Goal: Task Accomplishment & Management: Manage account settings

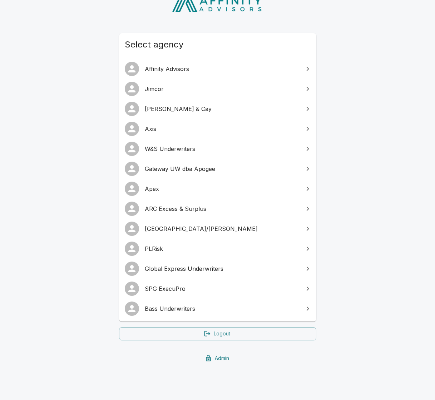
scroll to position [54, 0]
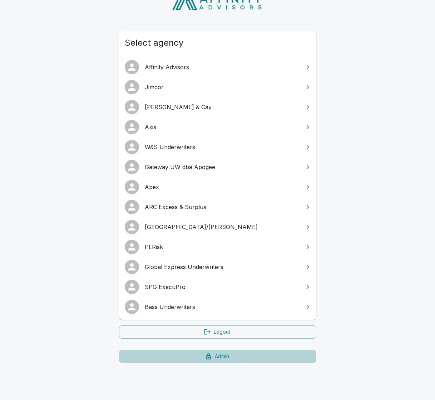
click at [220, 361] on link "Admin" at bounding box center [217, 356] width 197 height 13
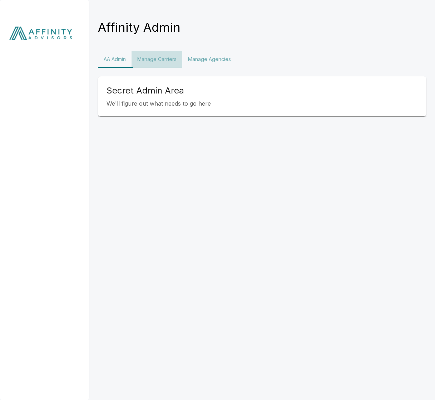
click at [157, 57] on button "Manage Carriers" at bounding box center [156, 59] width 51 height 17
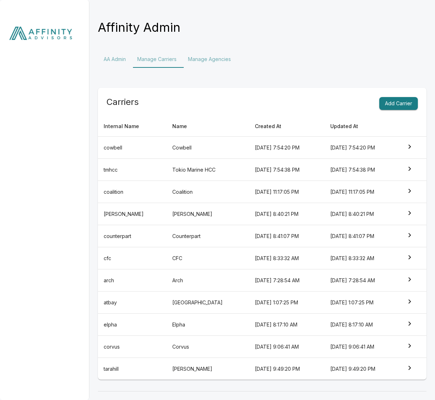
click at [224, 151] on td "Cowbell" at bounding box center [207, 148] width 83 height 22
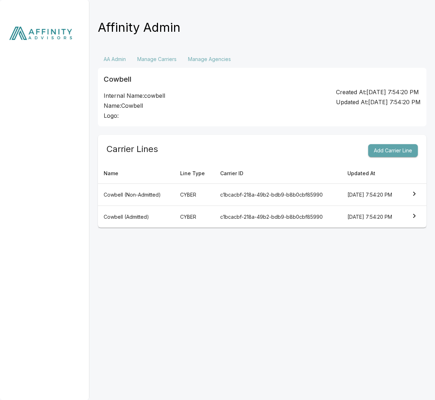
click at [377, 149] on button "Add Carrier Line" at bounding box center [393, 150] width 50 height 13
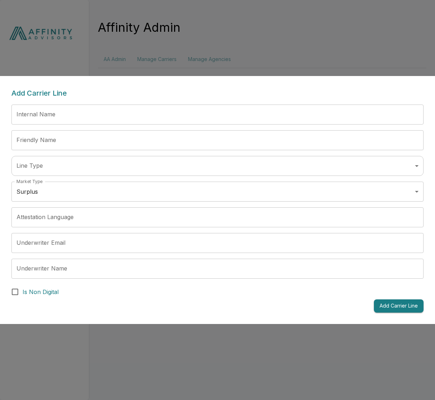
click at [55, 119] on input "Internal Name" at bounding box center [217, 115] width 412 height 20
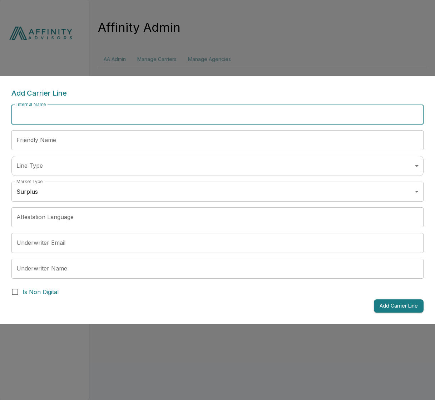
paste input "**********"
type input "**********"
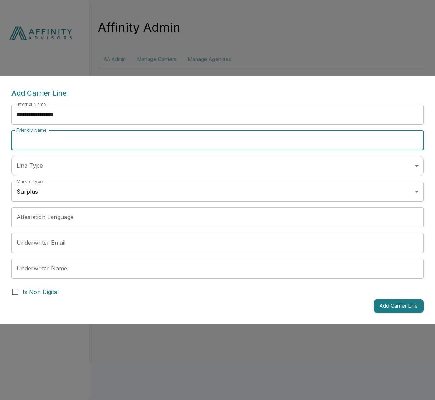
click at [85, 133] on input "Friendly Name" at bounding box center [217, 140] width 412 height 20
paste input "**********"
type input "**********"
click at [76, 77] on body "**********" at bounding box center [217, 38] width 435 height 77
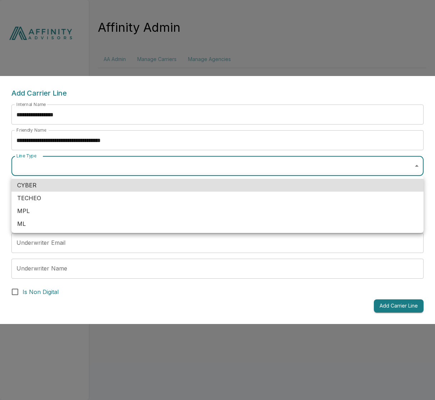
click at [50, 219] on li "ML" at bounding box center [217, 224] width 412 height 13
type input "**"
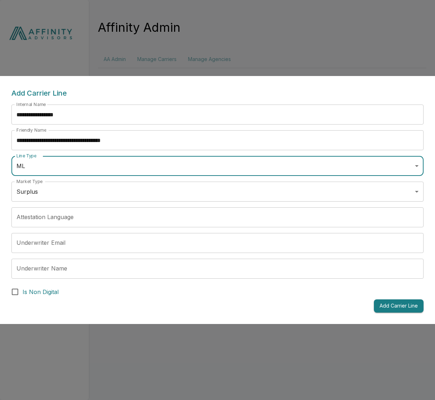
click at [62, 77] on body "**********" at bounding box center [217, 38] width 435 height 77
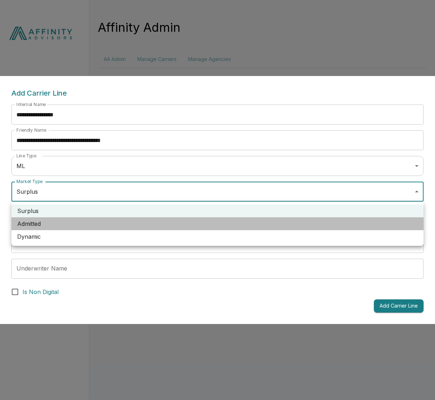
click at [56, 223] on li "Admitted" at bounding box center [217, 224] width 412 height 13
type input "********"
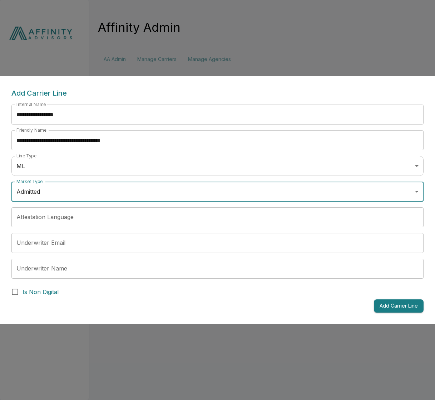
click at [67, 248] on input "Underwriter Email" at bounding box center [217, 243] width 412 height 20
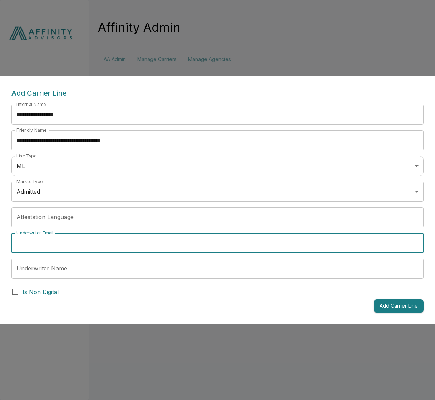
click at [266, 312] on div "Add Carrier Line" at bounding box center [217, 306] width 412 height 13
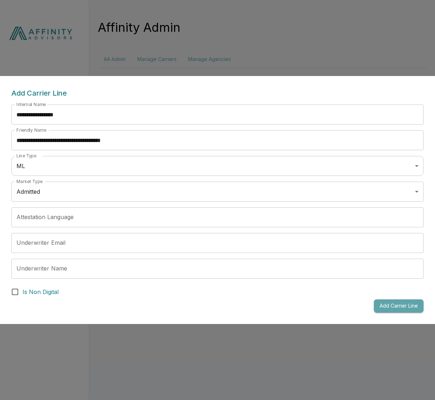
click at [395, 308] on button "Add Carrier Line" at bounding box center [399, 306] width 50 height 13
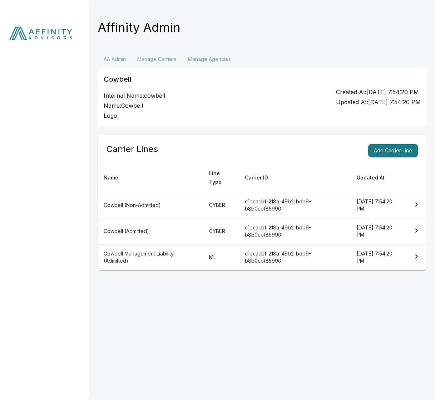
click at [178, 229] on td "Cowbell (Admitted)" at bounding box center [150, 232] width 105 height 26
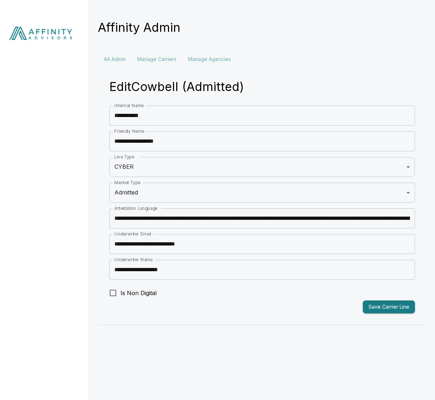
type input "**********"
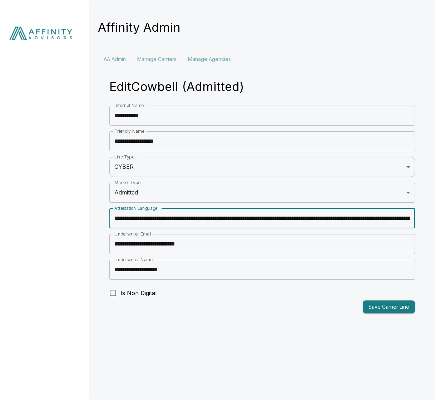
click at [176, 221] on input "Attestation Language" at bounding box center [261, 219] width 305 height 20
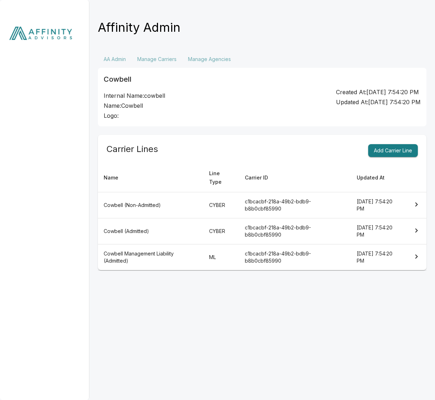
click at [173, 259] on td "Cowbell Management Liability (Admitted)" at bounding box center [150, 258] width 105 height 26
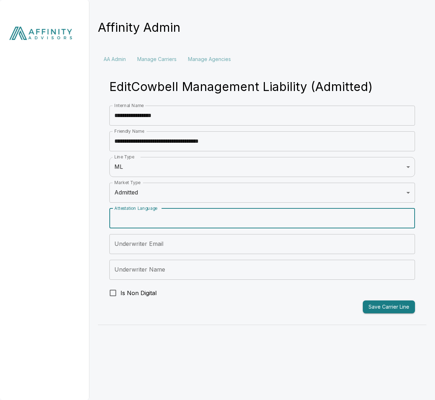
click at [159, 214] on input "Attestation Language" at bounding box center [261, 219] width 305 height 20
paste input "**********"
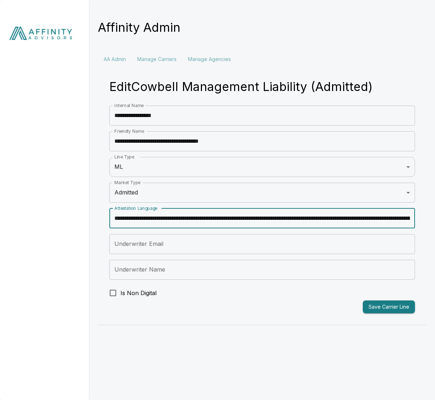
scroll to position [0, 7236]
type input "**********"
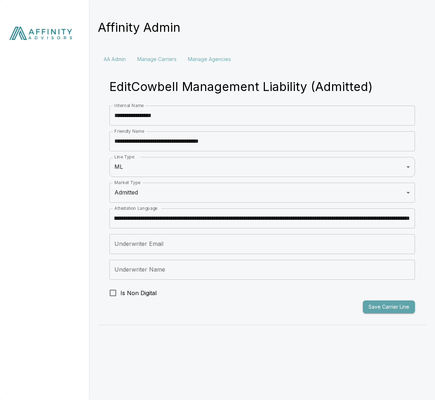
click at [389, 307] on button "Save Carrier Line" at bounding box center [389, 307] width 52 height 13
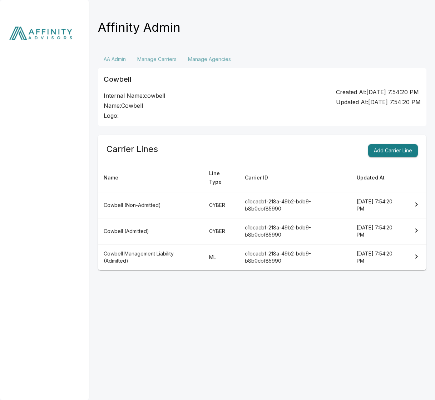
click at [194, 238] on td "Cowbell (Admitted)" at bounding box center [150, 232] width 105 height 26
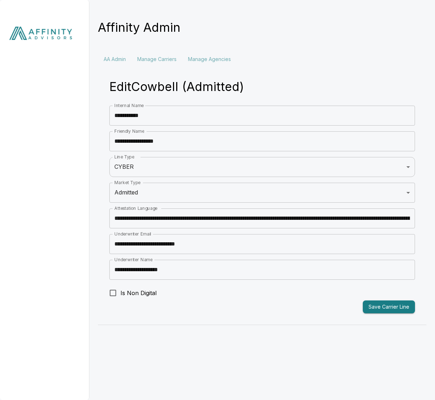
click at [258, 221] on input "Attestation Language" at bounding box center [261, 219] width 305 height 20
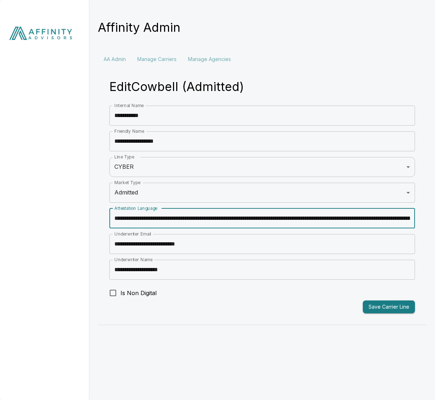
type input "**********"
click at [216, 243] on input "**********" at bounding box center [261, 244] width 305 height 20
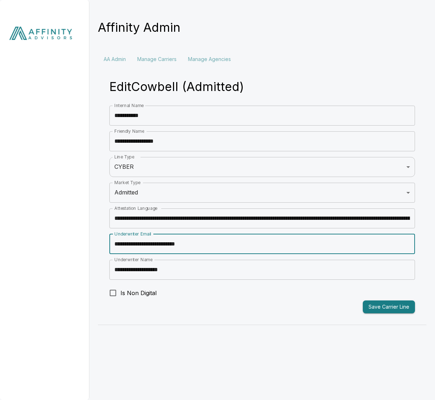
click at [216, 243] on input "**********" at bounding box center [261, 244] width 305 height 20
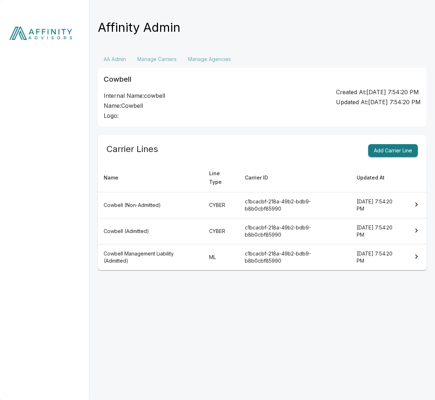
click at [209, 258] on td "ML" at bounding box center [221, 258] width 36 height 26
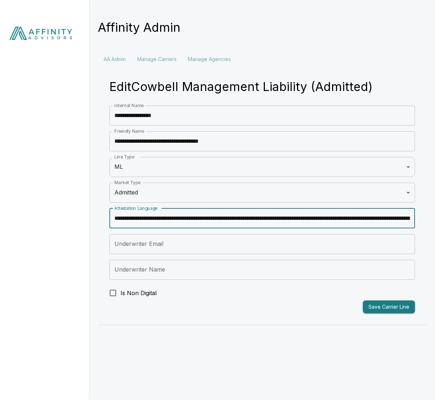
click at [258, 219] on input "Attestation Language" at bounding box center [261, 219] width 305 height 20
click at [363, 218] on input "Attestation Language" at bounding box center [261, 219] width 305 height 20
type input "**********"
click at [380, 213] on input "Attestation Language" at bounding box center [261, 219] width 305 height 20
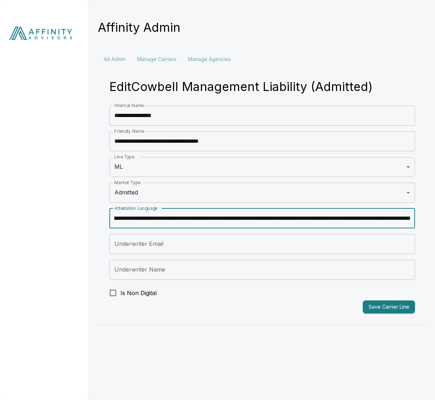
drag, startPoint x: 374, startPoint y: 217, endPoint x: 409, endPoint y: 219, distance: 35.5
click at [409, 219] on input "Attestation Language" at bounding box center [261, 219] width 305 height 20
click at [379, 221] on input "Attestation Language" at bounding box center [261, 219] width 305 height 20
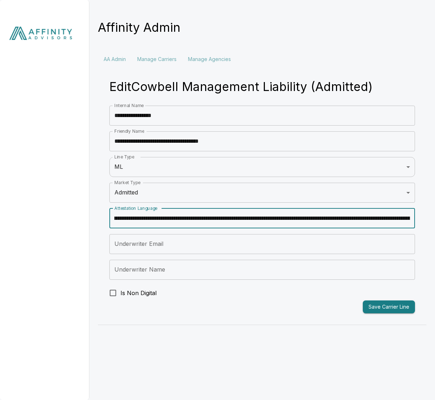
drag, startPoint x: 289, startPoint y: 218, endPoint x: 414, endPoint y: 218, distance: 125.4
click at [414, 218] on input "Attestation Language" at bounding box center [261, 219] width 305 height 20
click at [369, 215] on input "Attestation Language" at bounding box center [261, 219] width 305 height 20
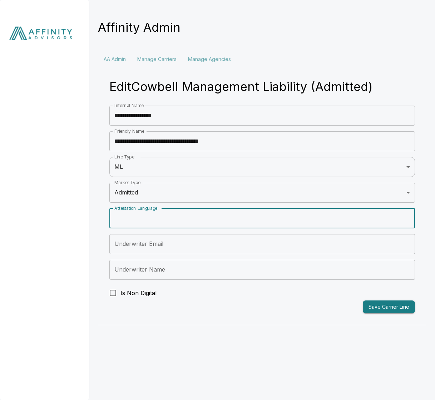
scroll to position [0, 0]
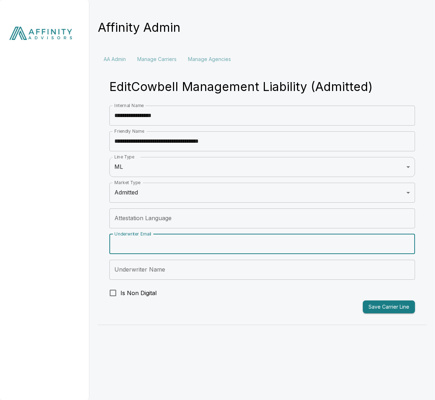
click at [243, 248] on input "Underwriter Email" at bounding box center [261, 244] width 305 height 20
paste input "**********"
type input "**********"
click at [222, 269] on input "Underwriter Name" at bounding box center [261, 270] width 305 height 20
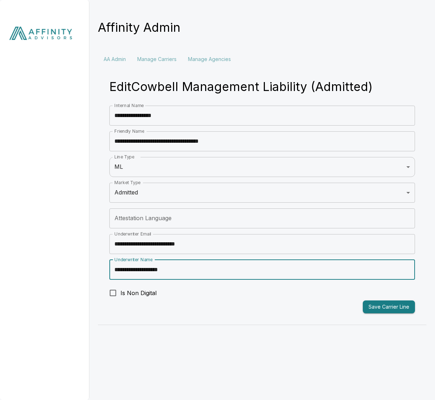
type input "**********"
click at [220, 334] on html "**********" at bounding box center [217, 167] width 435 height 334
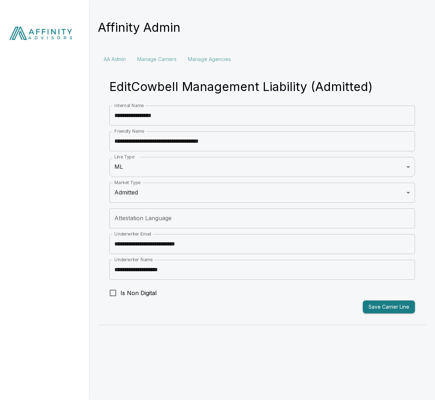
click at [378, 304] on button "Save Carrier Line" at bounding box center [389, 307] width 52 height 13
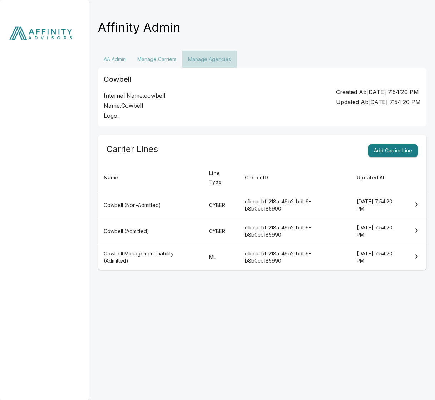
click at [216, 57] on button "Manage Agencies" at bounding box center [209, 59] width 54 height 17
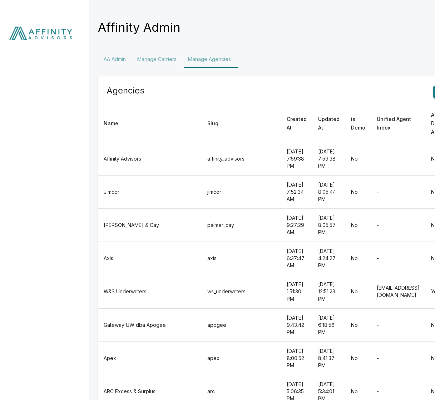
scroll to position [119, 0]
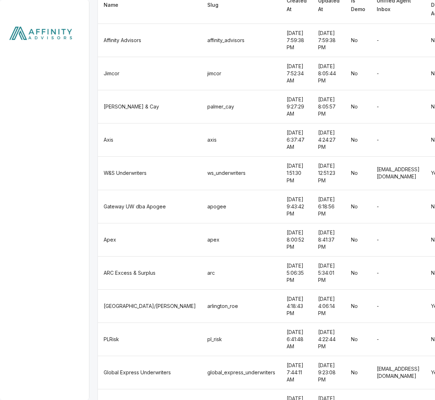
click at [201, 190] on td "apogee" at bounding box center [240, 206] width 79 height 33
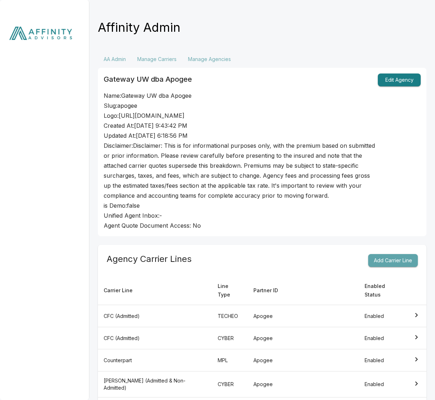
click at [375, 265] on button "Add Carrier Line" at bounding box center [393, 260] width 50 height 13
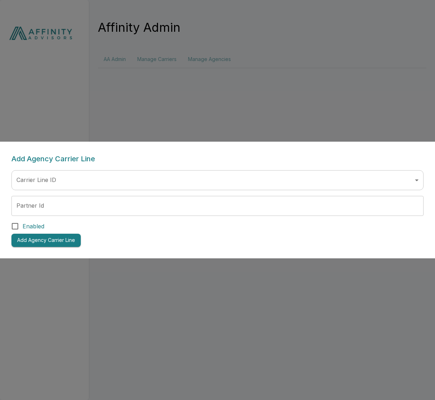
click at [151, 96] on div at bounding box center [217, 200] width 435 height 400
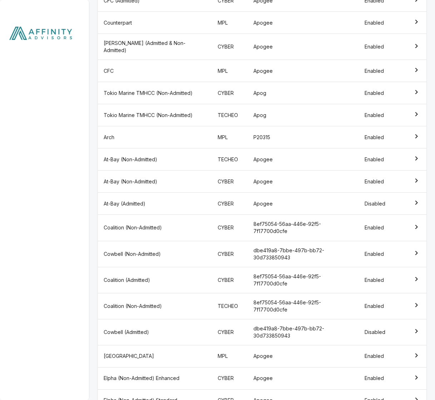
scroll to position [393, 0]
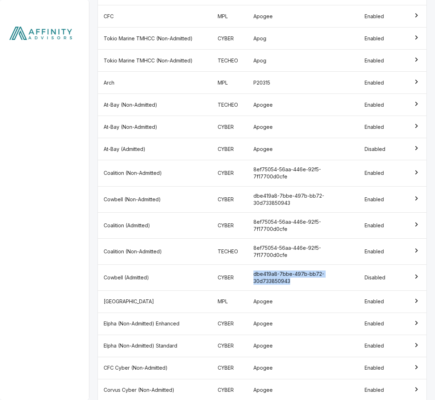
copy td "dbe419a8-7bbe-497b-bb72-30d733850943"
drag, startPoint x: 298, startPoint y: 276, endPoint x: 253, endPoint y: 270, distance: 45.8
click at [253, 270] on td "dbe419a8-7bbe-497b-bb72-30d733850943" at bounding box center [303, 278] width 111 height 26
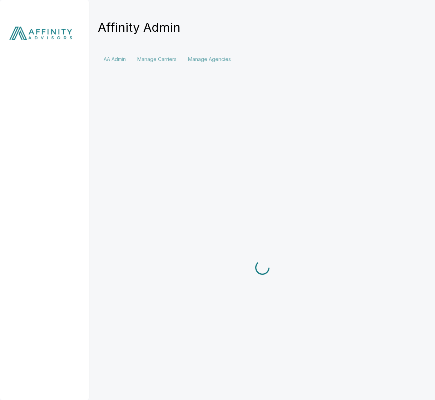
scroll to position [77, 0]
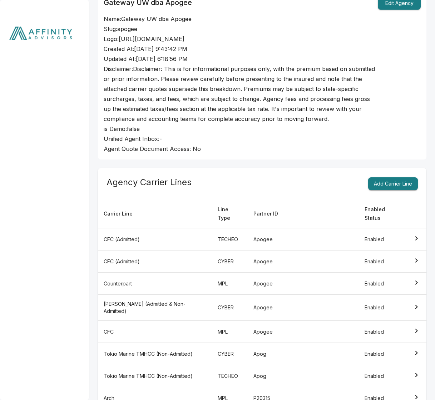
click at [383, 191] on button "Add Carrier Line" at bounding box center [393, 184] width 50 height 13
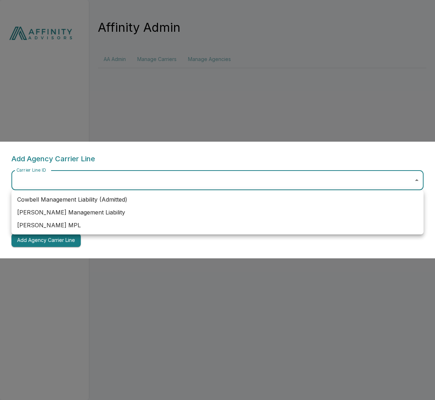
click at [154, 77] on body "Affinity Admin AA Admin Manage Carriers Manage Agencies Add Agency Carrier Line…" at bounding box center [217, 38] width 435 height 77
click at [119, 196] on li "Cowbell Management Liability (Admitted)" at bounding box center [217, 199] width 412 height 13
type input "**********"
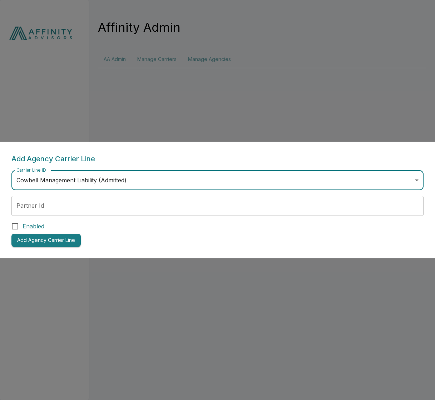
click at [114, 207] on input "Partner Id" at bounding box center [217, 206] width 412 height 20
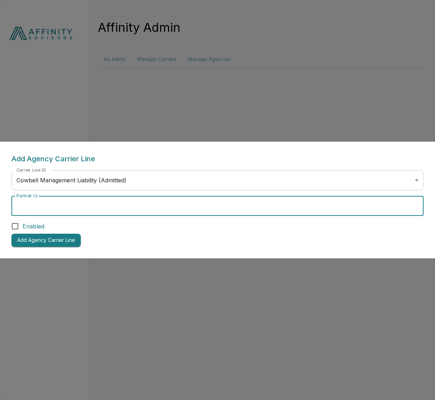
paste input "**********"
type input "**********"
click at [37, 228] on span "Enabled" at bounding box center [34, 226] width 22 height 9
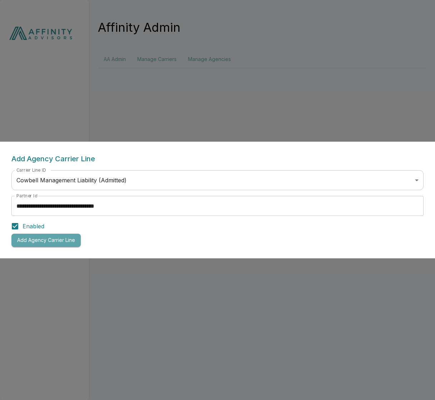
click at [36, 239] on button "Add Agency Carrier Line" at bounding box center [45, 240] width 69 height 13
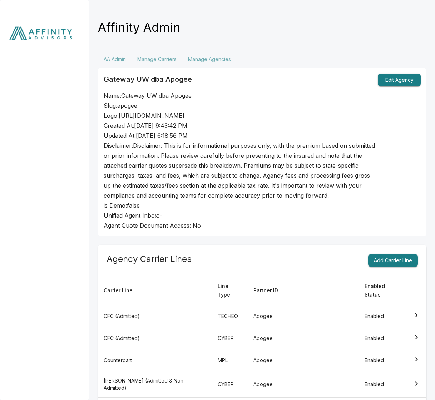
click at [48, 43] on img at bounding box center [44, 35] width 89 height 70
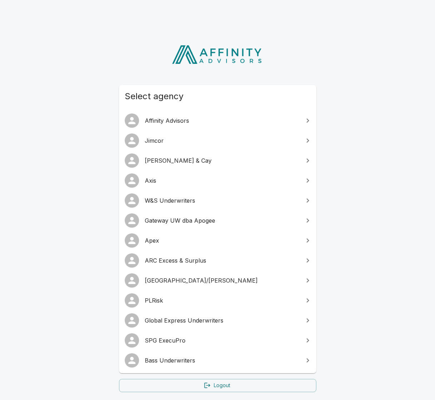
click at [237, 220] on span "Gateway UW dba Apogee" at bounding box center [222, 220] width 154 height 9
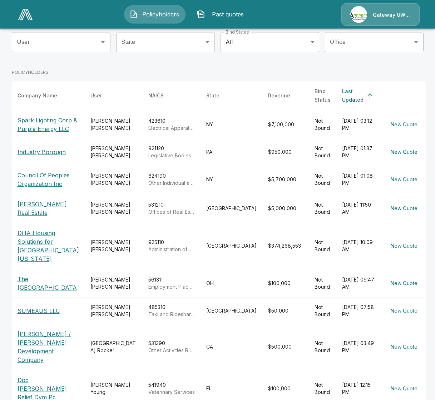
scroll to position [21, 0]
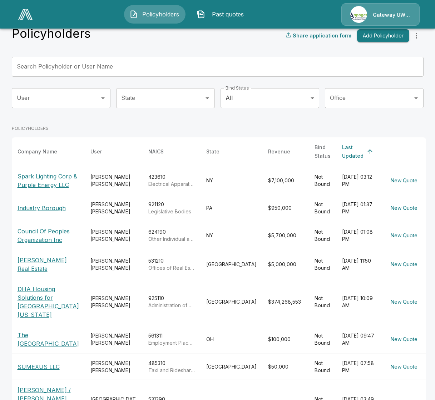
click at [122, 175] on td "[PERSON_NAME]" at bounding box center [114, 180] width 58 height 29
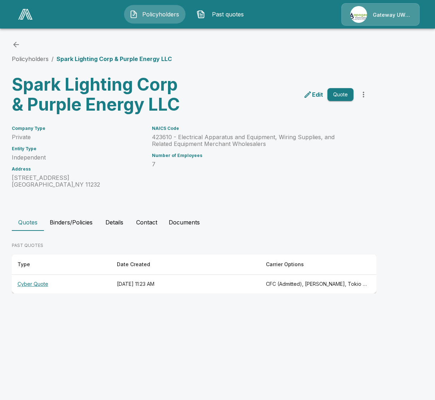
click at [215, 19] on button "Past quotes" at bounding box center [221, 14] width 61 height 19
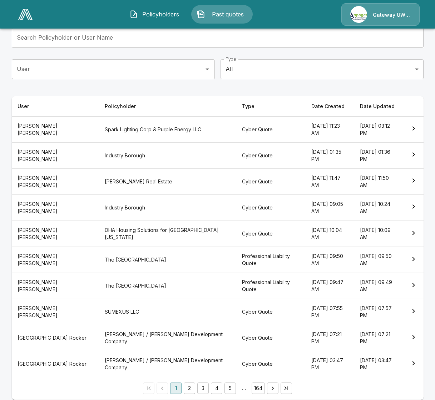
scroll to position [51, 0]
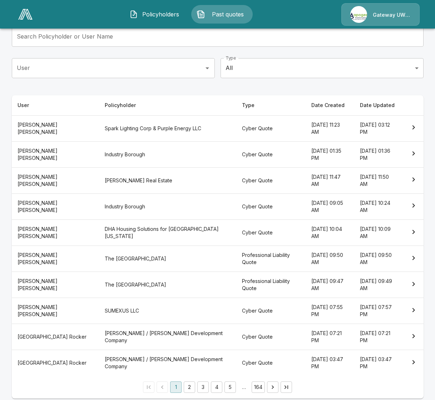
click at [264, 70] on body "Policyholders Past quotes Gateway UW dba Apogee Past Quotes Search Policyholder…" at bounding box center [217, 178] width 435 height 458
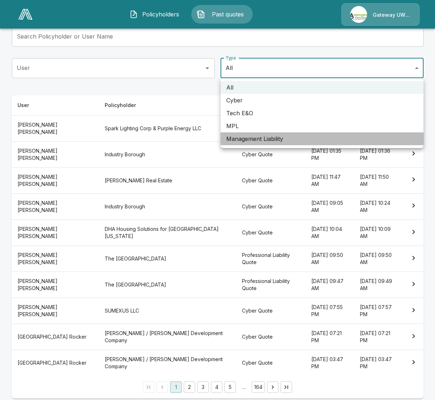
click at [254, 139] on li "Management Liability" at bounding box center [321, 139] width 203 height 13
type input "**"
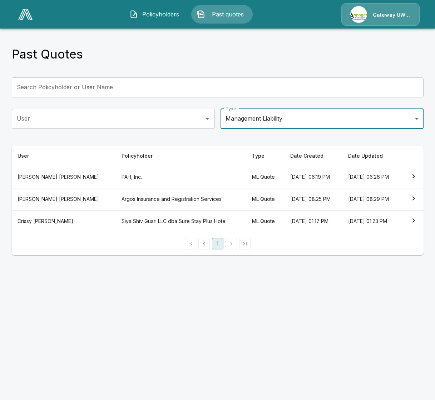
click at [129, 179] on th "PAH, Inc." at bounding box center [181, 177] width 130 height 22
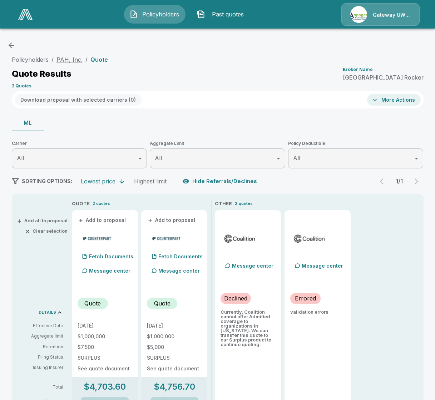
click at [63, 60] on link "PAH, Inc." at bounding box center [69, 59] width 26 height 7
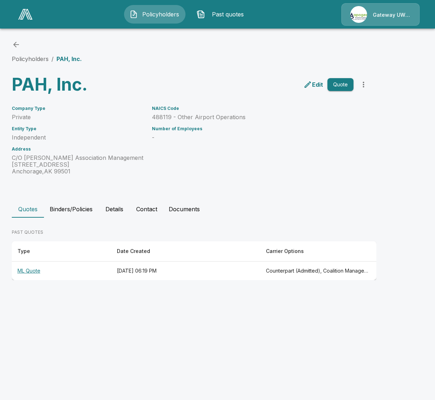
click at [185, 267] on th "August 13, 2025 at 06:19 PM" at bounding box center [185, 271] width 149 height 19
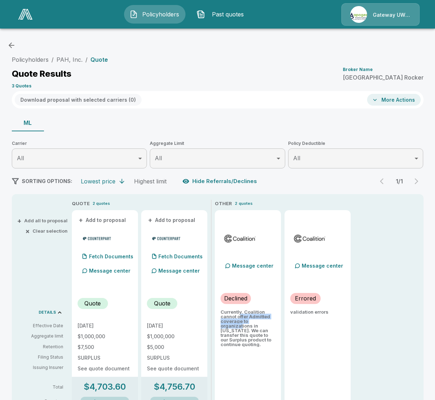
drag, startPoint x: 240, startPoint y: 315, endPoint x: 241, endPoint y: 327, distance: 11.8
click at [241, 327] on p "Currently, Coalition cannot offer Admitted coverage to organizations in Alaska.…" at bounding box center [247, 328] width 55 height 37
click at [388, 330] on div "QUOTE 2 quotes + Add to proposal Fetch Documents Message center Quote 8/18/2025…" at bounding box center [247, 373] width 351 height 347
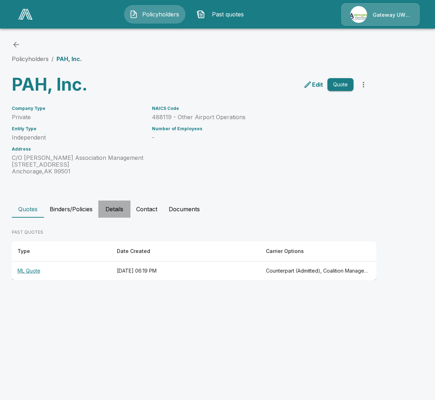
click at [118, 214] on button "Details" at bounding box center [114, 209] width 32 height 17
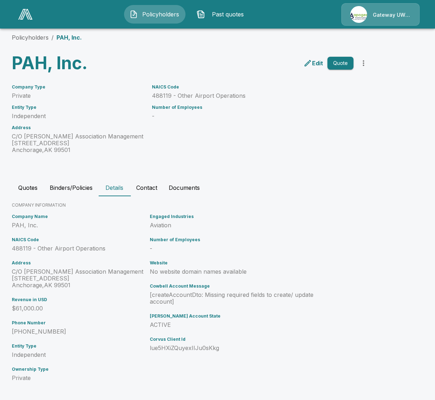
scroll to position [25, 0]
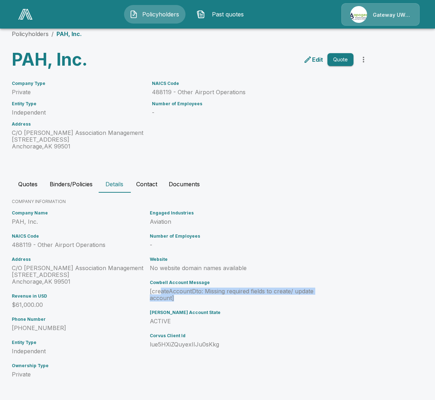
drag, startPoint x: 179, startPoint y: 300, endPoint x: 161, endPoint y: 293, distance: 19.4
click at [161, 293] on p "[createAccountDto: Missing required fields to create/ update account]" at bounding box center [235, 295] width 170 height 14
click at [175, 300] on p "[createAccountDto: Missing required fields to create/ update account]" at bounding box center [235, 295] width 170 height 14
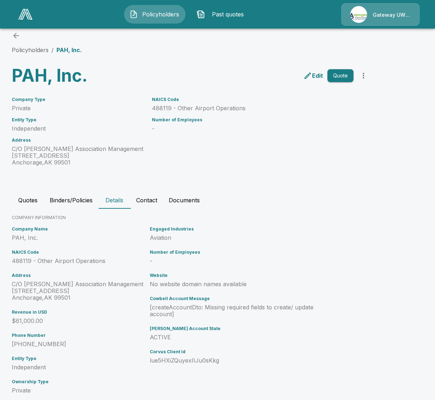
scroll to position [0, 0]
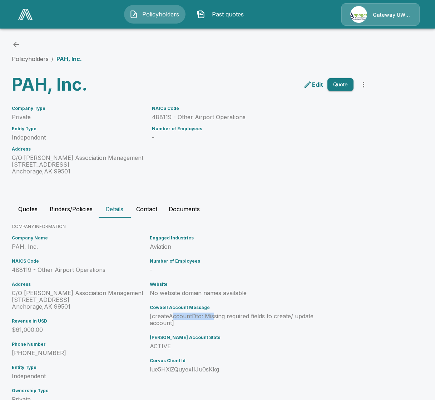
drag, startPoint x: 212, startPoint y: 318, endPoint x: 163, endPoint y: 314, distance: 49.4
click at [164, 314] on p "[createAccountDto: Missing required fields to create/ update account]" at bounding box center [235, 320] width 170 height 14
click at [183, 319] on p "[createAccountDto: Missing required fields to create/ update account]" at bounding box center [235, 320] width 170 height 14
drag, startPoint x: 183, startPoint y: 319, endPoint x: 163, endPoint y: 314, distance: 21.1
click at [163, 314] on p "[createAccountDto: Missing required fields to create/ update account]" at bounding box center [235, 320] width 170 height 14
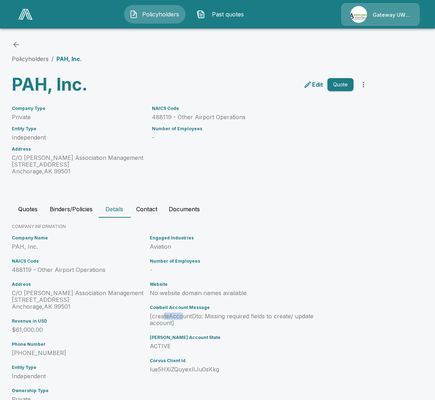
click at [175, 320] on p "[createAccountDto: Missing required fields to create/ update account]" at bounding box center [235, 320] width 170 height 14
drag, startPoint x: 177, startPoint y: 321, endPoint x: 159, endPoint y: 316, distance: 18.5
click at [159, 316] on p "[createAccountDto: Missing required fields to create/ update account]" at bounding box center [235, 320] width 170 height 14
click at [169, 322] on p "[createAccountDto: Missing required fields to create/ update account]" at bounding box center [235, 320] width 170 height 14
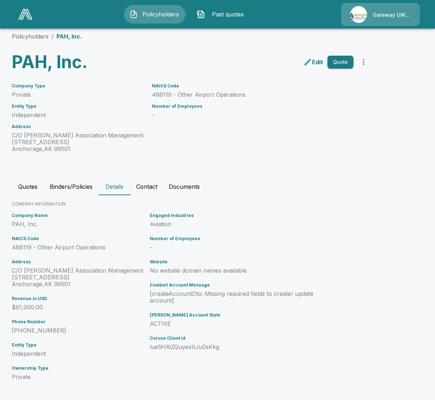
scroll to position [20, 0]
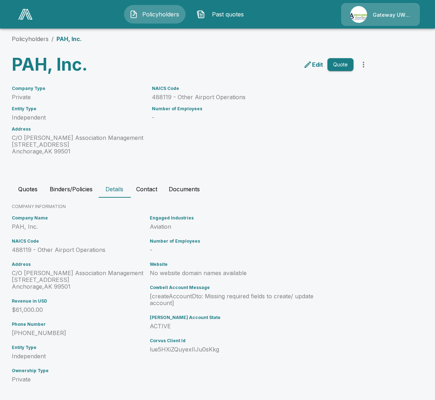
click at [317, 61] on p "Edit" at bounding box center [317, 64] width 11 height 9
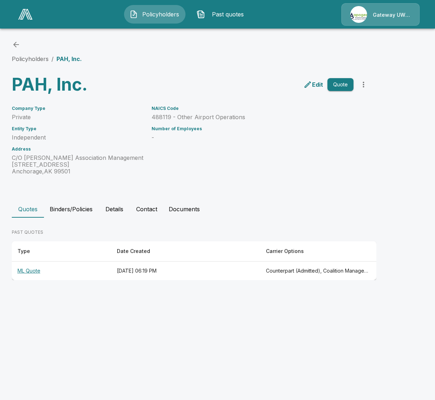
click at [71, 211] on button "Binders/Policies" at bounding box center [71, 209] width 54 height 17
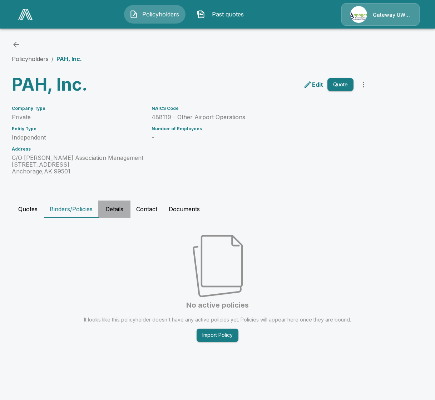
click at [113, 206] on button "Details" at bounding box center [114, 209] width 32 height 17
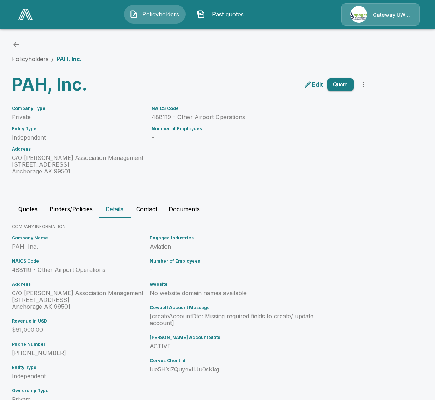
click at [35, 214] on button "Quotes" at bounding box center [28, 209] width 32 height 17
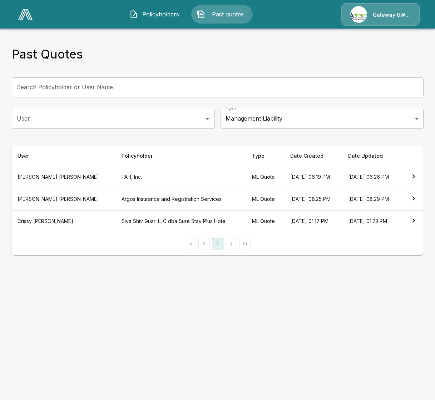
click at [133, 198] on th "Argos Insurance and Registration Services" at bounding box center [181, 199] width 130 height 22
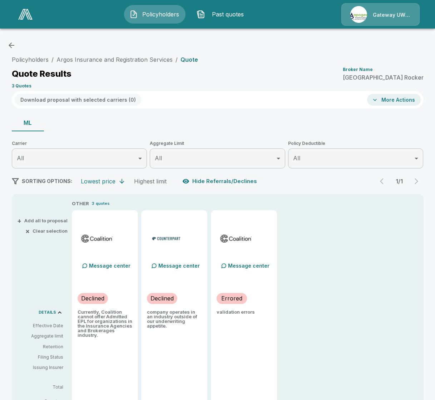
click at [131, 53] on div "Policyholders / Argos Insurance and Registration Services / Quote Quote Results…" at bounding box center [218, 72] width 412 height 39
click at [125, 59] on link "Argos Insurance and Registration Services" at bounding box center [114, 59] width 116 height 7
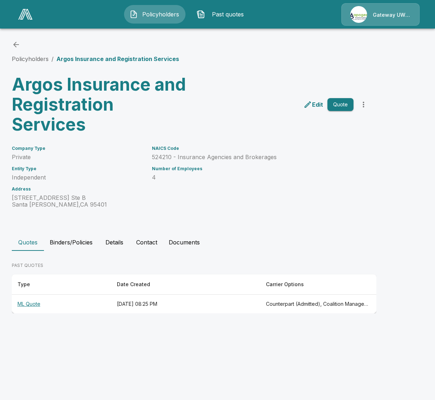
click at [314, 103] on p "Edit" at bounding box center [317, 104] width 11 height 9
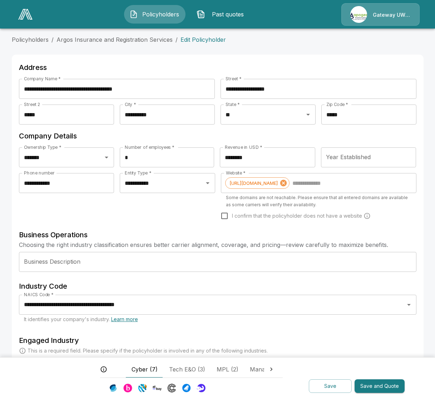
click at [340, 164] on input "Year Established" at bounding box center [368, 158] width 95 height 20
type input "****"
click at [422, 215] on div "**********" at bounding box center [218, 318] width 412 height 527
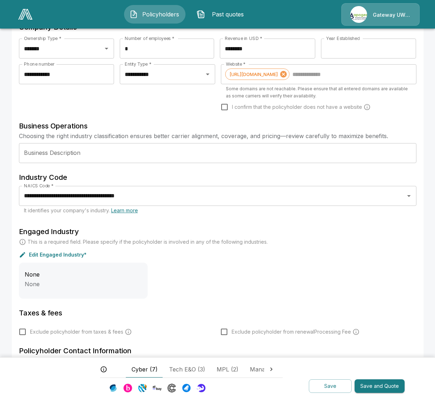
scroll to position [0, 57]
click at [223, 370] on span "Management Liability (3)" at bounding box center [226, 369] width 66 height 9
click at [329, 387] on button "Save" at bounding box center [330, 387] width 43 height 14
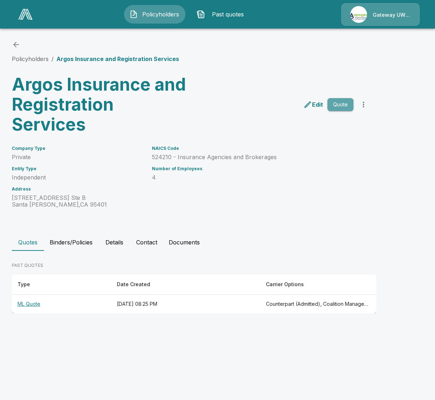
click at [342, 104] on button "Quote" at bounding box center [340, 104] width 26 height 13
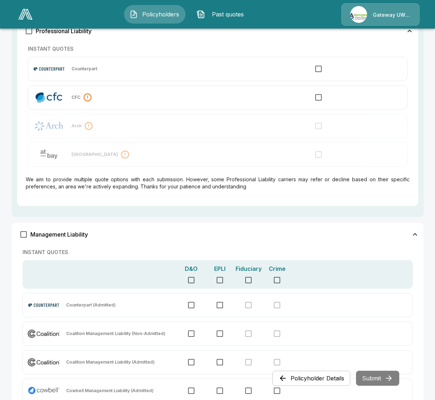
scroll to position [461, 0]
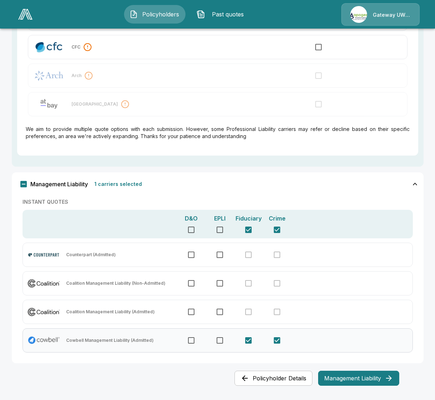
click at [234, 343] on div at bounding box center [248, 340] width 29 height 15
click at [380, 382] on button "Management Liability" at bounding box center [358, 378] width 81 height 15
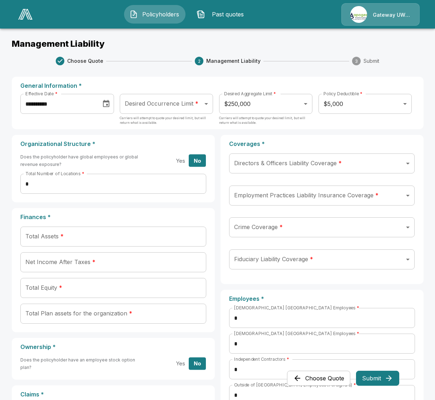
scroll to position [0, 0]
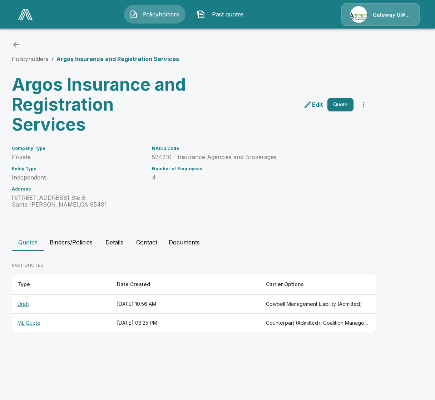
click at [112, 242] on button "Details" at bounding box center [114, 242] width 32 height 17
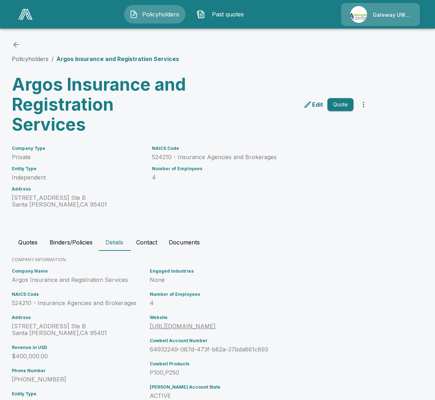
scroll to position [51, 0]
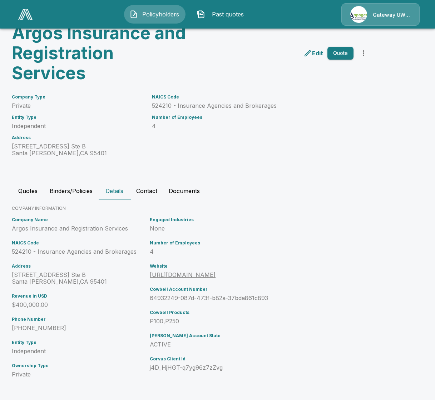
click at [167, 323] on p "P100,P250" at bounding box center [235, 321] width 170 height 7
click at [213, 323] on p "P100,P250" at bounding box center [235, 321] width 170 height 7
click at [19, 16] on img at bounding box center [25, 14] width 14 height 11
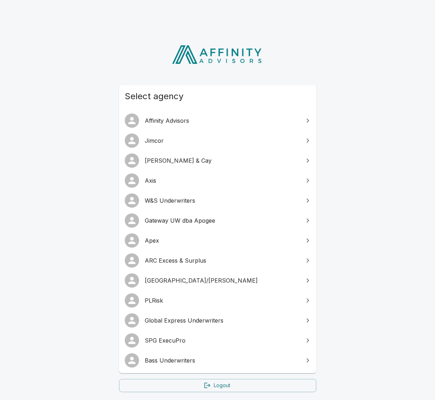
scroll to position [54, 0]
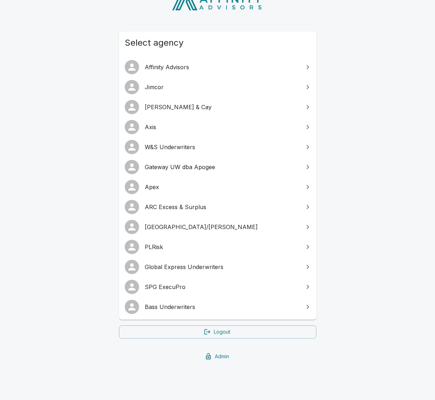
click at [199, 354] on link "Admin" at bounding box center [217, 356] width 197 height 13
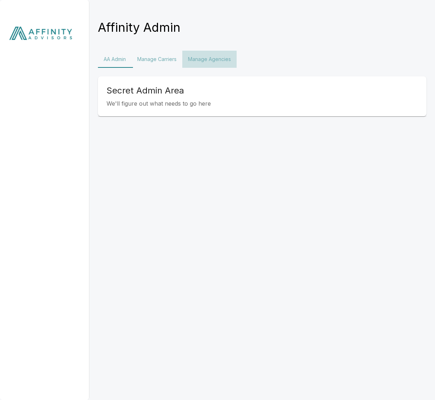
click at [223, 61] on button "Manage Agencies" at bounding box center [209, 59] width 54 height 17
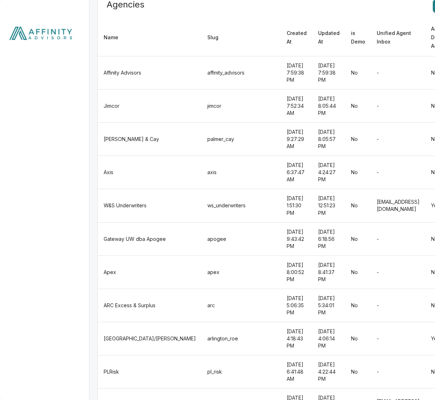
scroll to position [119, 0]
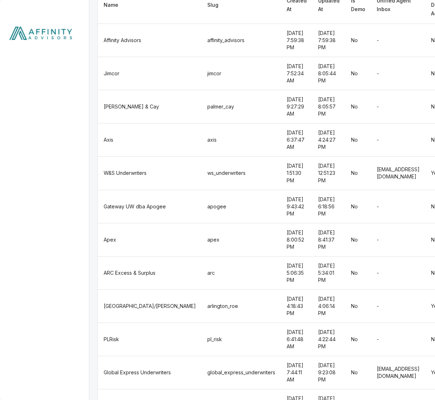
click at [205, 190] on td "apogee" at bounding box center [240, 206] width 79 height 33
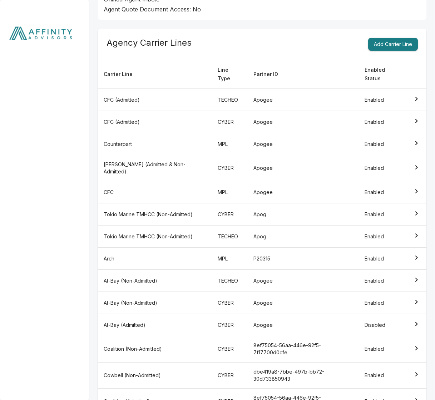
scroll to position [538, 0]
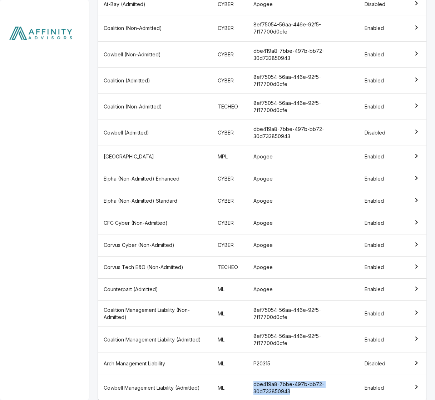
copy td "dbe419a8-7bbe-497b-bb72-30d733850943"
drag, startPoint x: 302, startPoint y: 381, endPoint x: 254, endPoint y: 377, distance: 48.4
click at [254, 377] on td "dbe419a8-7bbe-497b-bb72-30d733850943" at bounding box center [303, 388] width 111 height 26
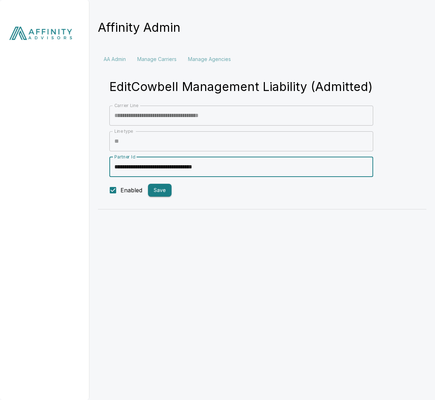
click at [203, 166] on input "**********" at bounding box center [241, 167] width 264 height 20
click at [154, 218] on html "**********" at bounding box center [217, 109] width 435 height 218
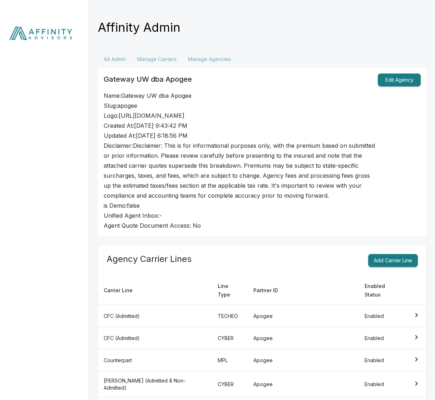
click at [58, 37] on img at bounding box center [44, 35] width 89 height 70
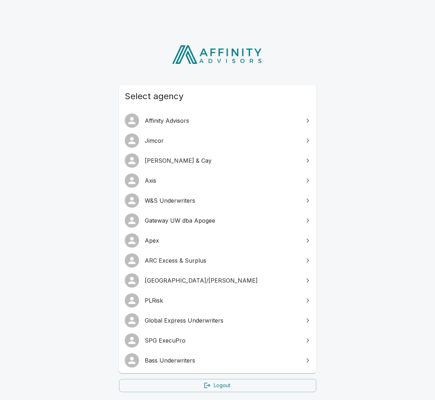
click at [58, 239] on div "Select agency Affinity Advisors Jimcor Palmer & Cay Axis W&S Underwriters Gatew…" at bounding box center [217, 227] width 435 height 397
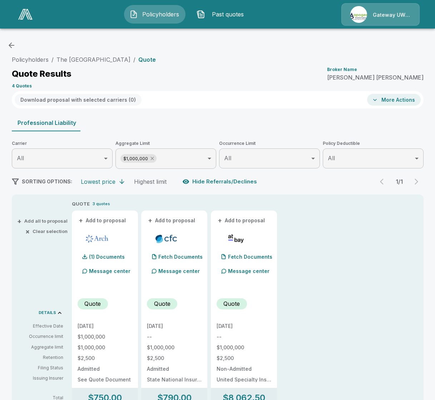
click at [153, 158] on icon at bounding box center [151, 158] width 3 height 3
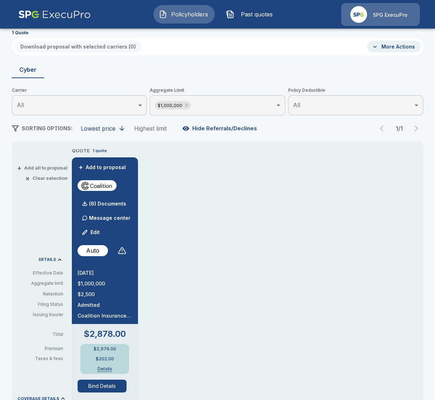
scroll to position [138, 0]
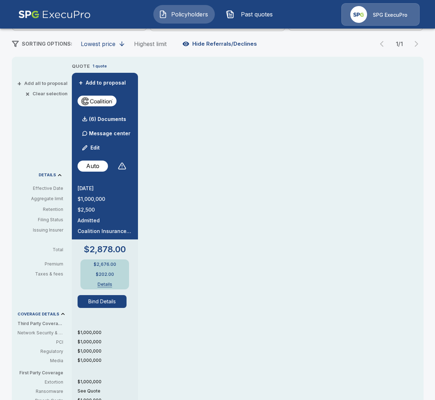
click at [104, 300] on button "Bind Details" at bounding box center [102, 301] width 49 height 13
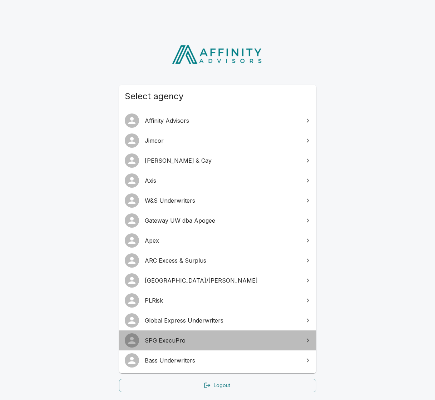
click at [185, 341] on span "SPG ExecuPro" at bounding box center [222, 340] width 154 height 9
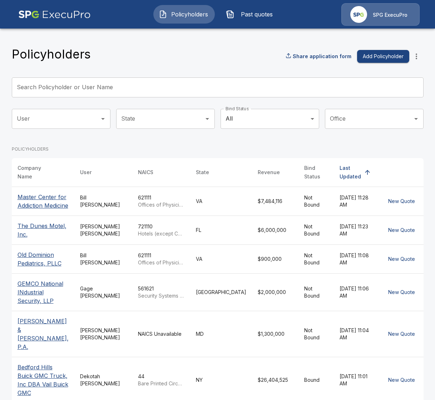
click at [73, 10] on img at bounding box center [54, 14] width 73 height 23
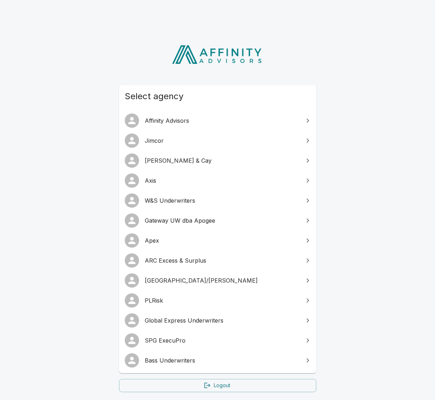
click at [204, 228] on link "Gateway UW dba Apogee" at bounding box center [217, 221] width 197 height 20
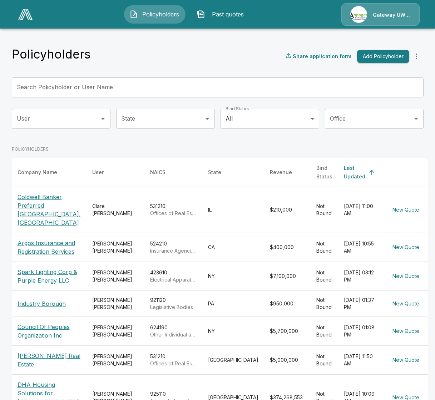
click at [17, 8] on div at bounding box center [25, 14] width 20 height 16
click at [26, 16] on img at bounding box center [25, 14] width 14 height 11
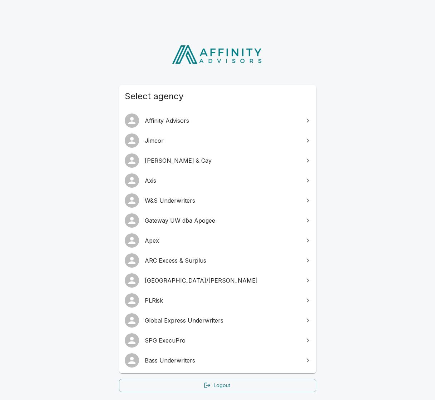
scroll to position [54, 0]
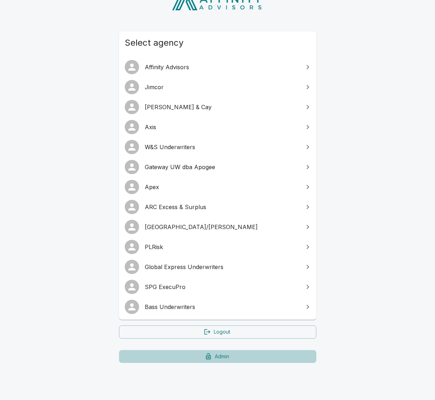
click at [198, 354] on link "Admin" at bounding box center [217, 356] width 197 height 13
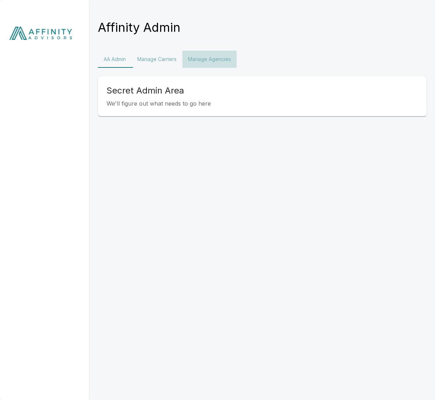
click at [209, 63] on button "Manage Agencies" at bounding box center [209, 59] width 54 height 17
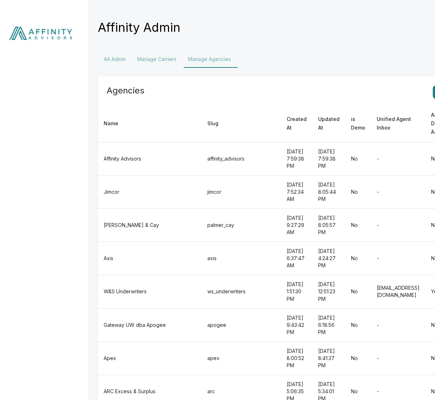
drag, startPoint x: 181, startPoint y: 161, endPoint x: 193, endPoint y: 161, distance: 11.8
click at [201, 161] on td "affinity_advisors" at bounding box center [240, 159] width 79 height 33
click at [201, 183] on td "jimcor" at bounding box center [240, 192] width 79 height 33
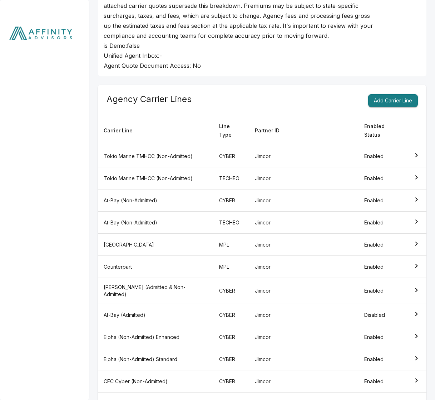
scroll to position [427, 0]
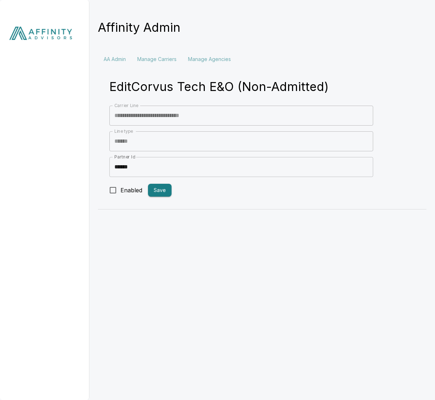
click at [130, 184] on label "Enabled" at bounding box center [123, 190] width 37 height 15
click at [157, 190] on button "Save" at bounding box center [160, 190] width 24 height 13
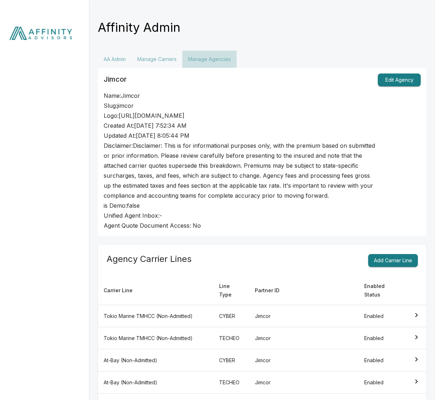
click at [223, 55] on button "Manage Agencies" at bounding box center [209, 59] width 54 height 17
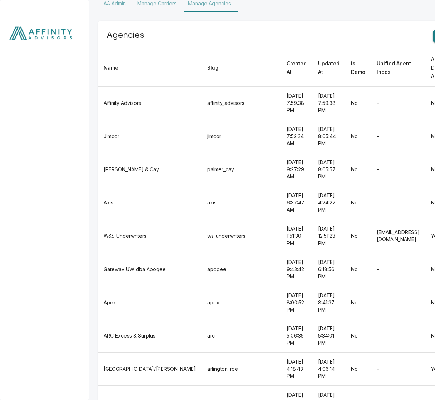
scroll to position [58, 0]
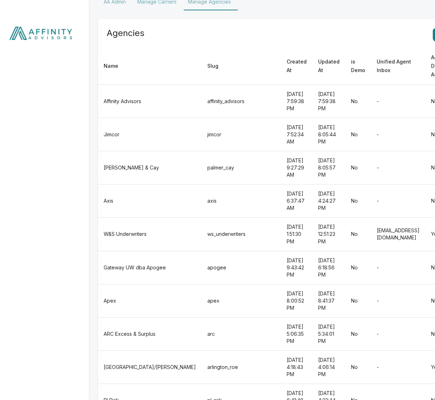
click at [201, 153] on td "palmer_cay" at bounding box center [240, 167] width 79 height 33
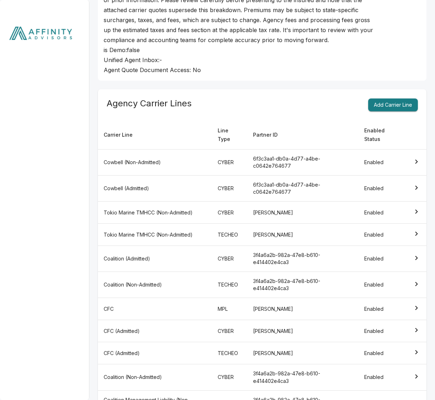
scroll to position [207, 0]
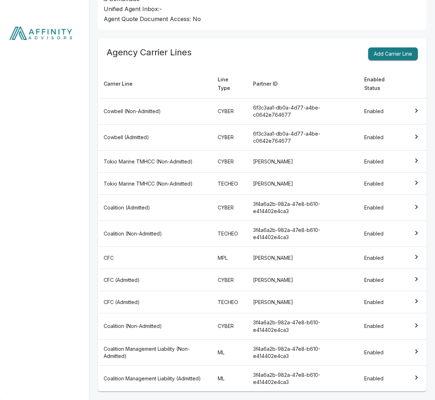
scroll to position [58, 0]
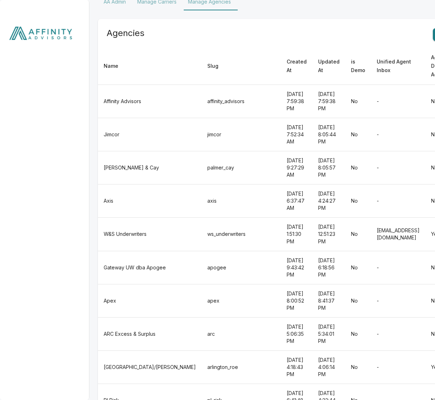
click at [201, 185] on td "axis" at bounding box center [240, 201] width 79 height 33
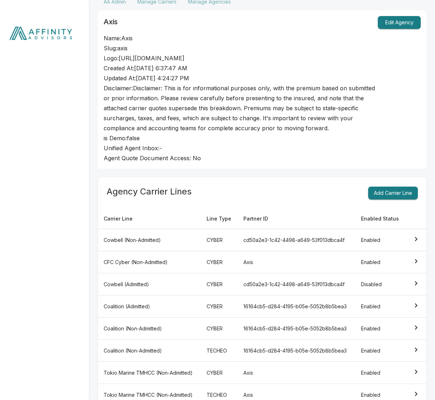
scroll to position [72, 0]
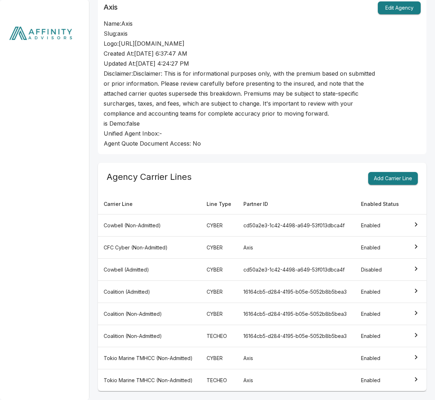
scroll to position [58, 0]
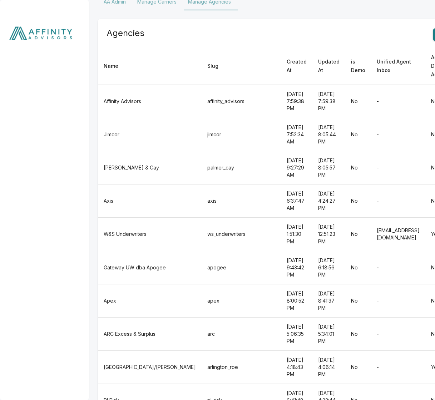
click at [201, 218] on td "ws_underwriters" at bounding box center [240, 234] width 79 height 33
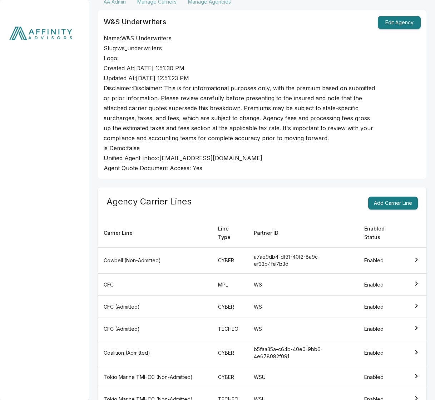
scroll to position [362, 0]
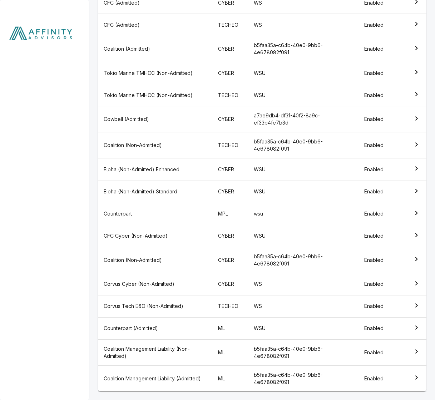
click at [190, 306] on td "Corvus Tech E&O (Non-Admitted)" at bounding box center [155, 306] width 114 height 22
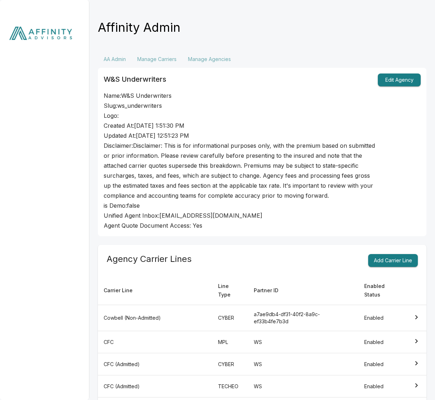
click at [227, 60] on button "Manage Agencies" at bounding box center [209, 59] width 54 height 17
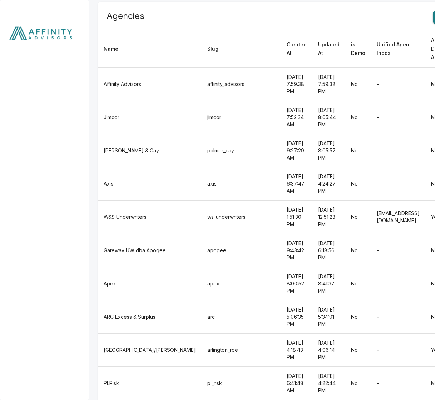
scroll to position [119, 0]
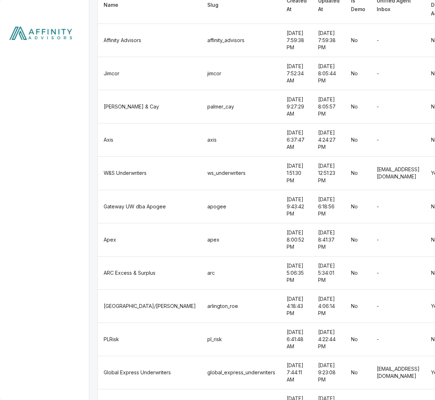
click at [201, 190] on td "apogee" at bounding box center [240, 206] width 79 height 33
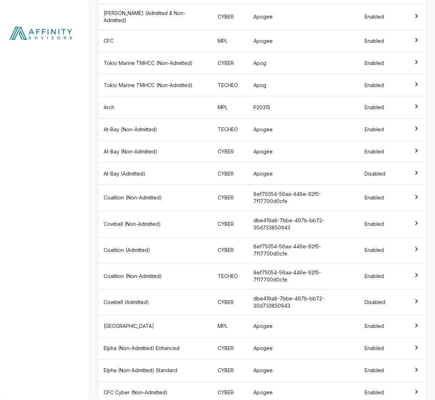
scroll to position [538, 0]
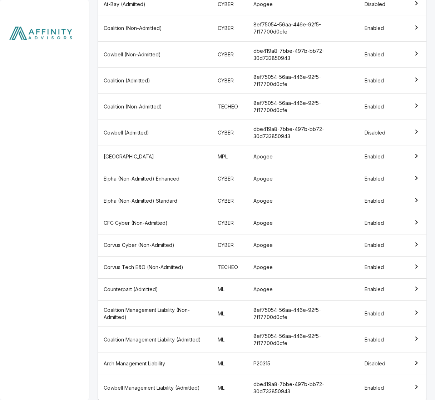
click at [162, 260] on td "Corvus Tech E&O (Non-Admitted)" at bounding box center [155, 267] width 114 height 22
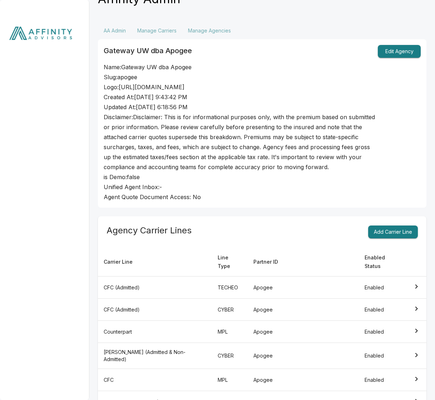
scroll to position [8, 0]
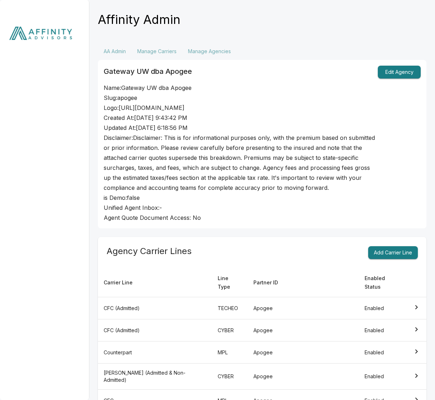
click at [219, 53] on button "Manage Agencies" at bounding box center [209, 51] width 54 height 17
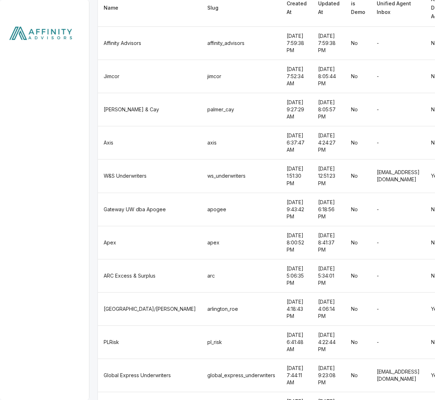
scroll to position [119, 0]
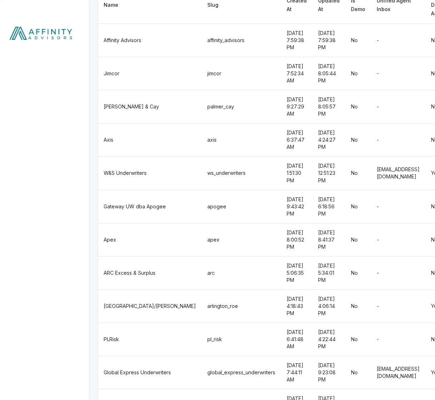
click at [201, 256] on td "arc" at bounding box center [240, 272] width 79 height 33
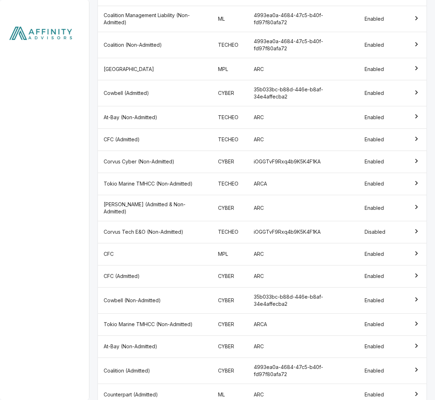
scroll to position [387, 0]
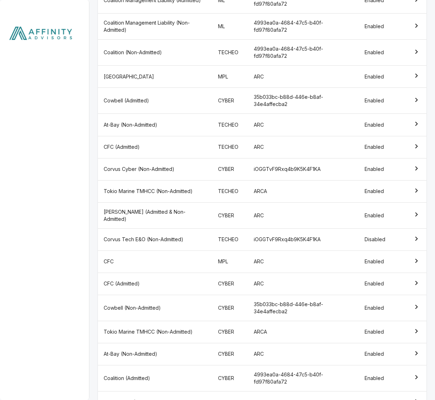
click at [186, 238] on td "Corvus Tech E&O (Non-Admitted)" at bounding box center [155, 240] width 114 height 22
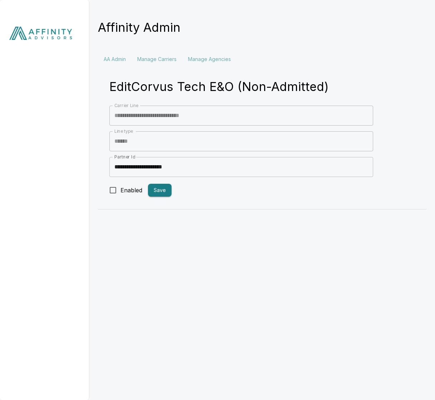
click at [122, 192] on span "Enabled" at bounding box center [131, 190] width 22 height 9
click at [159, 192] on button "Save" at bounding box center [160, 190] width 24 height 13
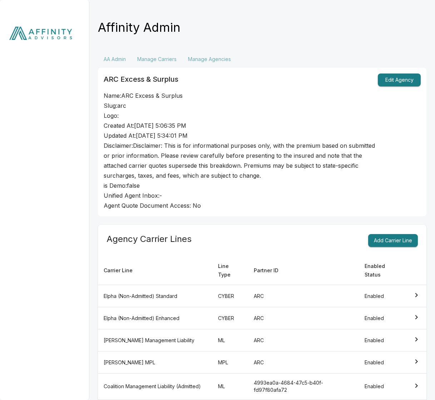
click at [223, 53] on button "Manage Agencies" at bounding box center [209, 59] width 54 height 17
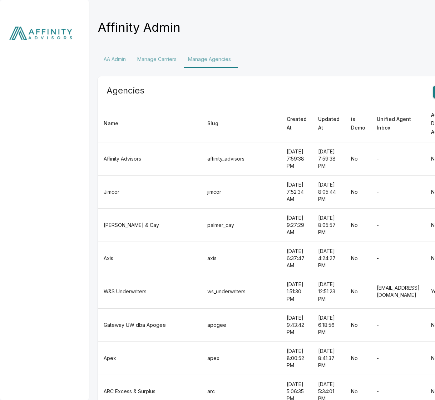
scroll to position [119, 0]
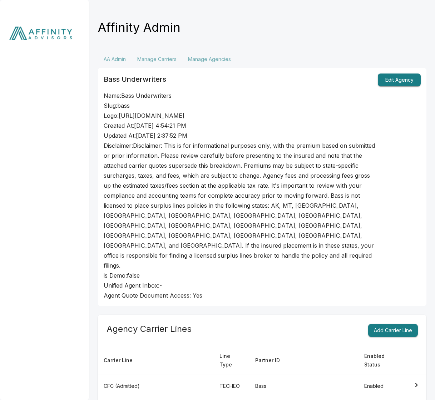
click at [211, 67] on button "Manage Agencies" at bounding box center [209, 59] width 54 height 17
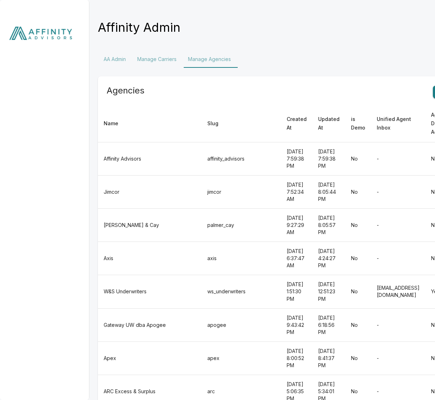
scroll to position [119, 0]
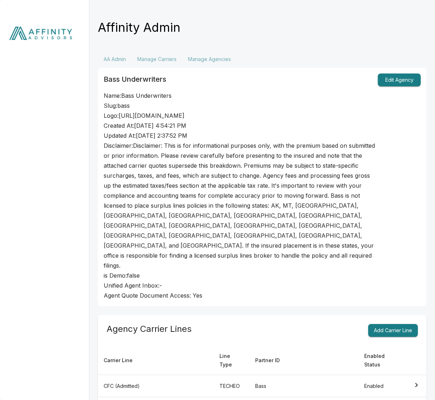
scroll to position [503, 0]
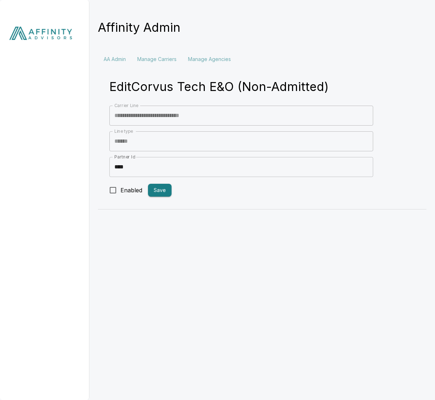
click at [129, 197] on label "Enabled" at bounding box center [123, 190] width 37 height 15
click at [163, 191] on button "Save" at bounding box center [160, 190] width 24 height 13
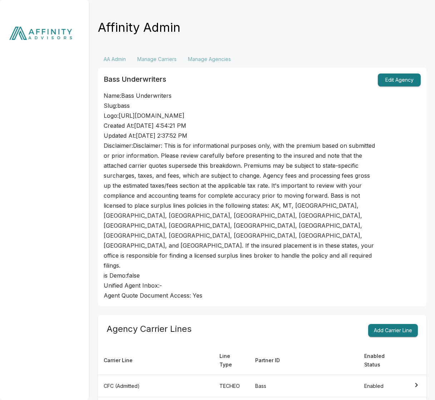
scroll to position [503, 0]
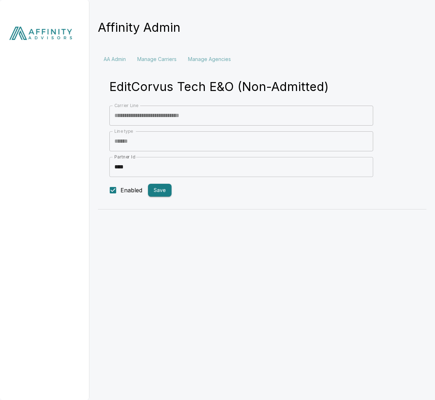
click at [219, 63] on button "Manage Agencies" at bounding box center [209, 59] width 54 height 17
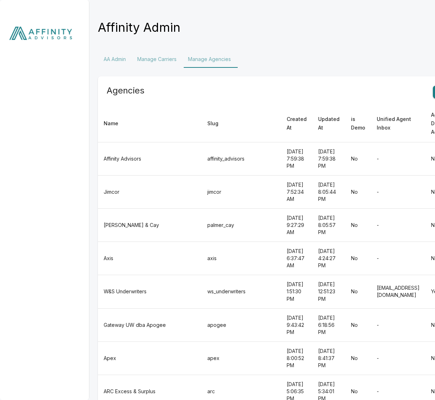
scroll to position [119, 0]
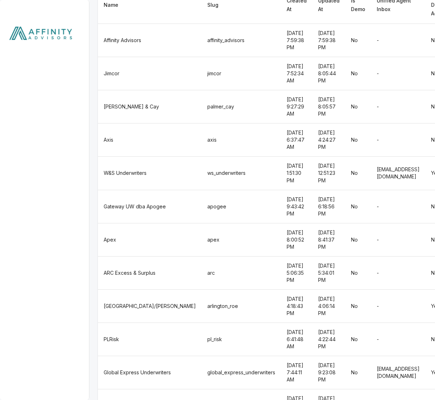
click at [201, 389] on td "spg" at bounding box center [240, 405] width 79 height 33
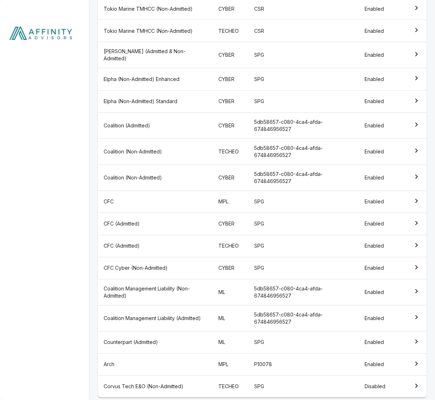
scroll to position [483, 0]
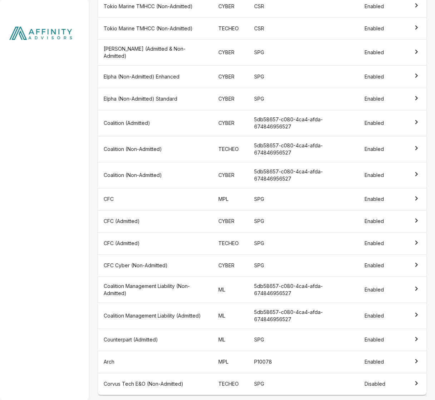
click at [167, 383] on td "Corvus Tech E&O (Non-Admitted)" at bounding box center [155, 384] width 115 height 22
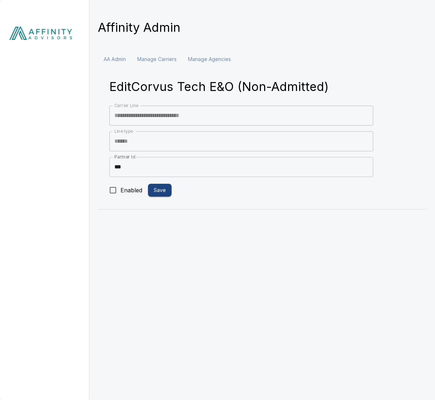
click at [126, 186] on span "Enabled" at bounding box center [131, 190] width 22 height 9
click at [163, 190] on button "Save" at bounding box center [160, 190] width 24 height 13
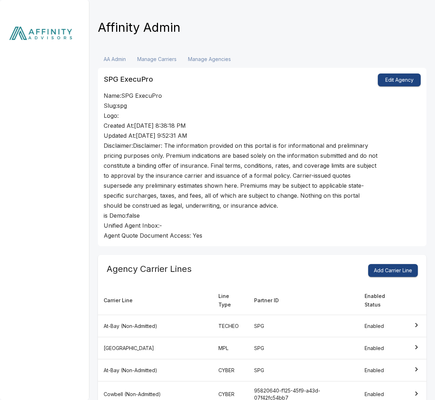
click at [221, 58] on button "Manage Agencies" at bounding box center [209, 59] width 54 height 17
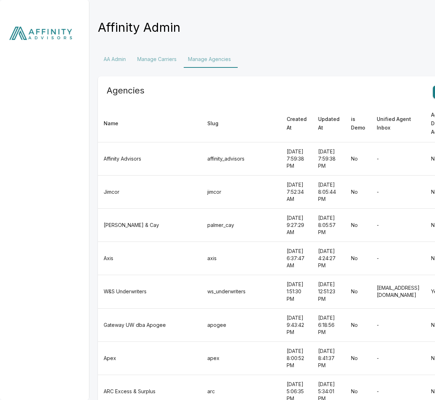
scroll to position [119, 0]
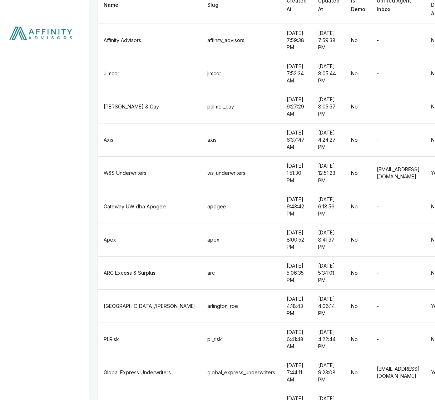
click at [201, 356] on td "global_express_underwriters" at bounding box center [240, 372] width 79 height 33
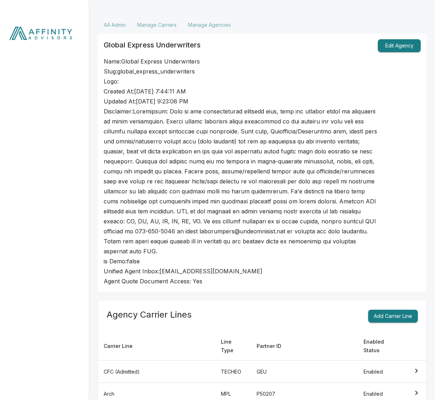
scroll to position [3, 0]
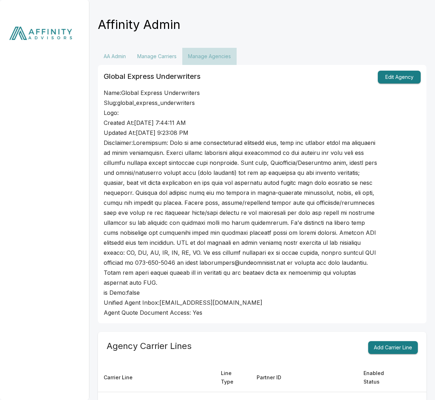
click at [224, 57] on button "Manage Agencies" at bounding box center [209, 56] width 54 height 17
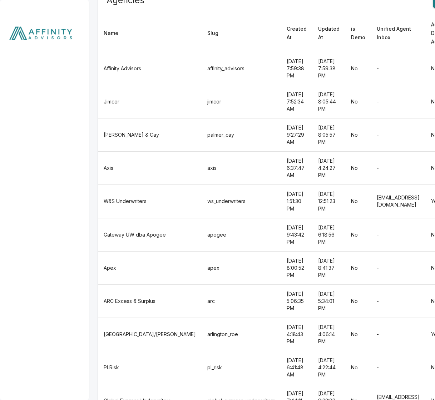
scroll to position [119, 0]
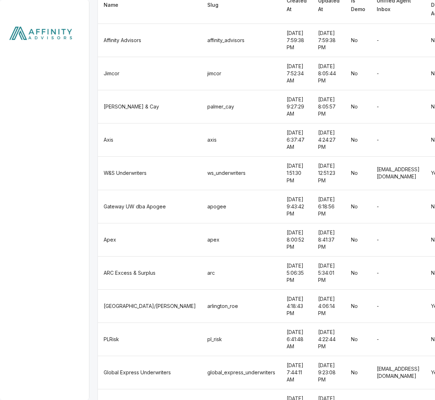
click at [201, 290] on td "arlington_roe" at bounding box center [240, 306] width 79 height 33
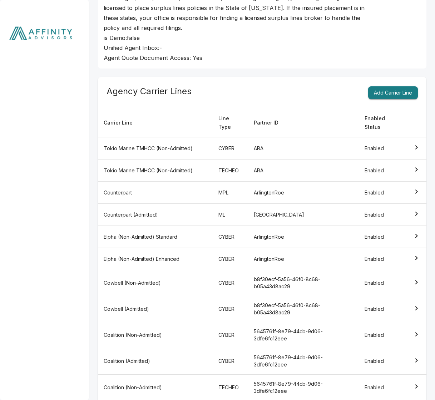
scroll to position [435, 0]
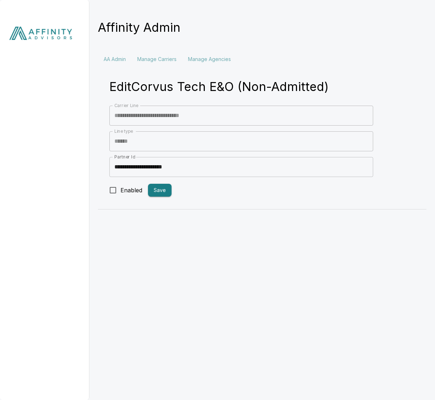
click at [123, 187] on span "Enabled" at bounding box center [131, 190] width 22 height 9
click at [161, 189] on button "Save" at bounding box center [160, 190] width 24 height 13
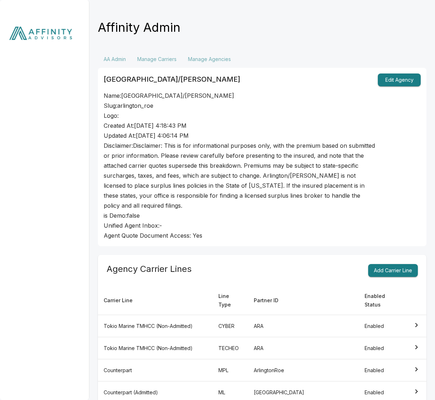
click at [210, 61] on button "Manage Agencies" at bounding box center [209, 59] width 54 height 17
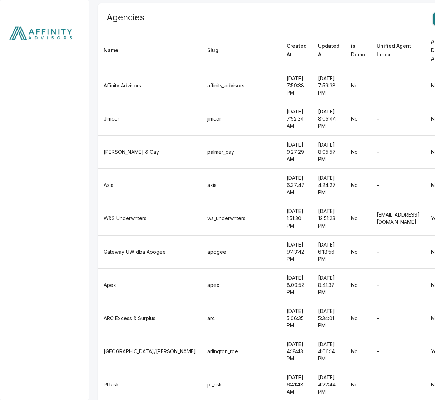
scroll to position [119, 0]
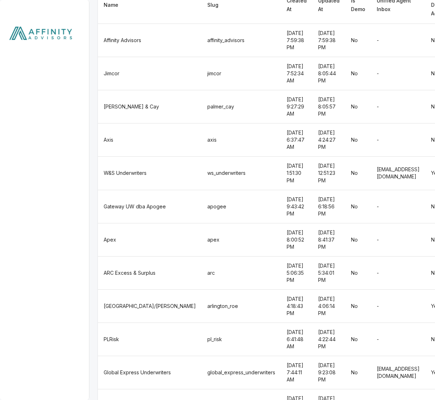
click at [201, 223] on td "apex" at bounding box center [240, 239] width 79 height 33
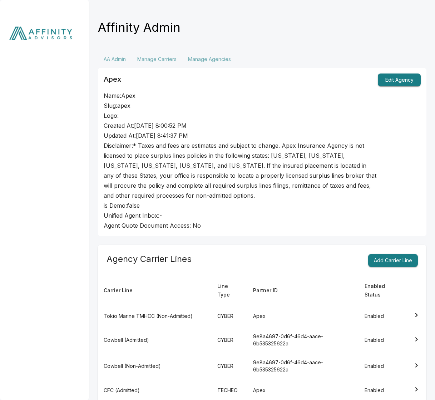
click at [221, 56] on button "Manage Agencies" at bounding box center [209, 59] width 54 height 17
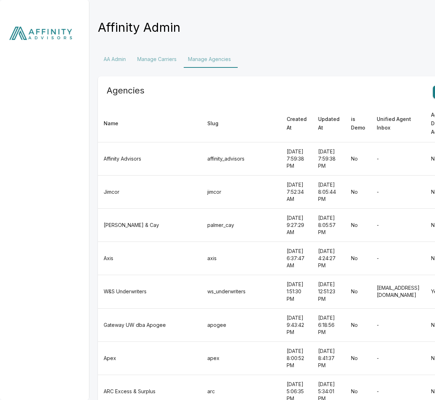
click at [201, 342] on td "apex" at bounding box center [240, 358] width 79 height 33
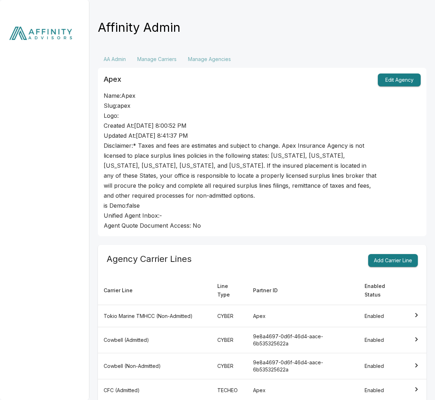
scroll to position [362, 0]
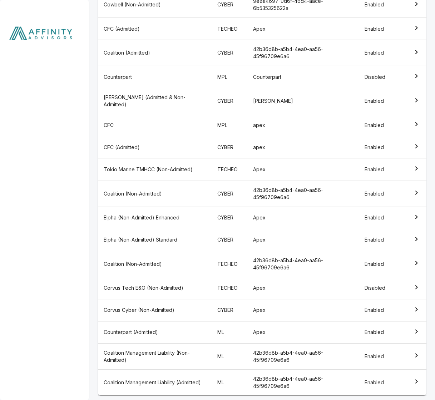
click at [190, 283] on td "Corvus Tech E&O (Non-Admitted)" at bounding box center [155, 288] width 114 height 22
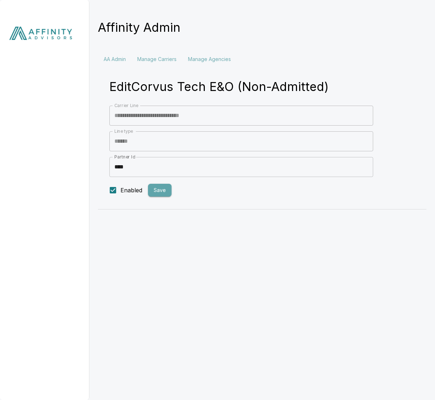
click at [165, 192] on button "Save" at bounding box center [160, 190] width 24 height 13
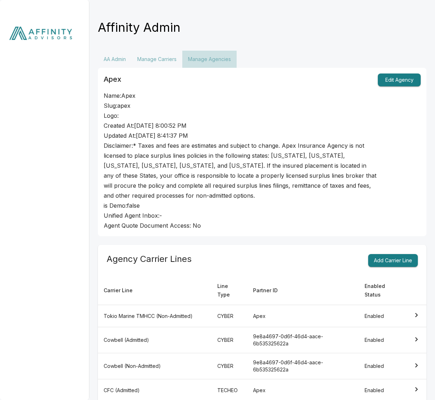
click at [218, 65] on button "Manage Agencies" at bounding box center [209, 59] width 54 height 17
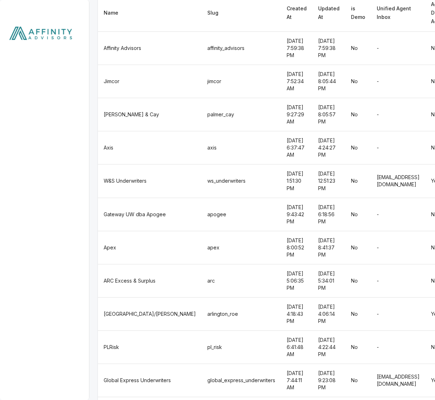
scroll to position [119, 0]
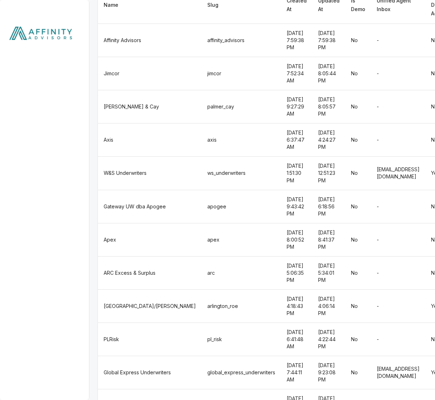
click at [201, 323] on td "pl_risk" at bounding box center [240, 339] width 79 height 33
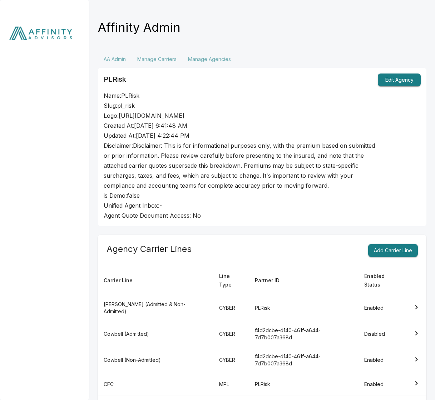
scroll to position [485, 0]
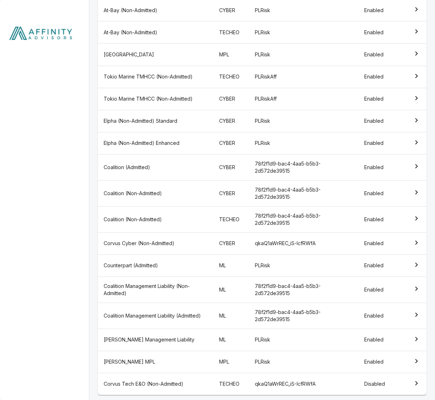
click at [175, 380] on td "Corvus Tech E&O (Non-Admitted)" at bounding box center [155, 384] width 115 height 22
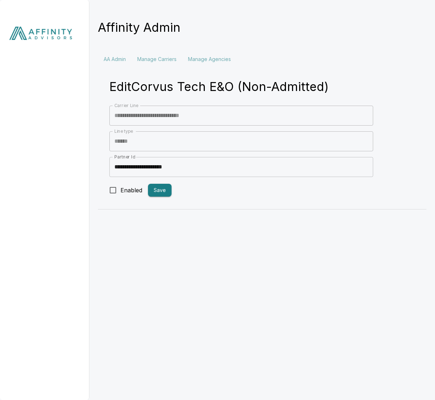
click at [123, 193] on span "Enabled" at bounding box center [131, 190] width 22 height 9
click at [164, 193] on button "Save" at bounding box center [160, 190] width 24 height 13
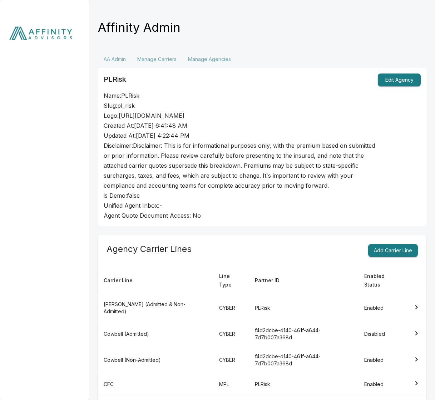
click at [56, 38] on img at bounding box center [44, 35] width 89 height 70
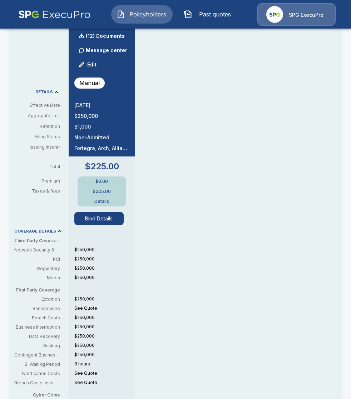
scroll to position [266, 0]
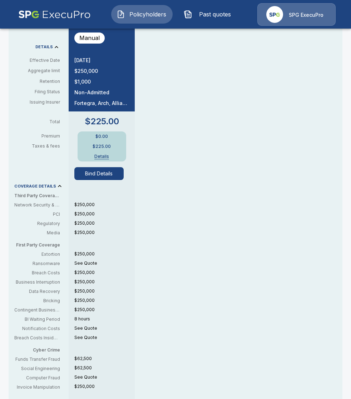
click at [101, 175] on button "Bind Details" at bounding box center [98, 173] width 49 height 13
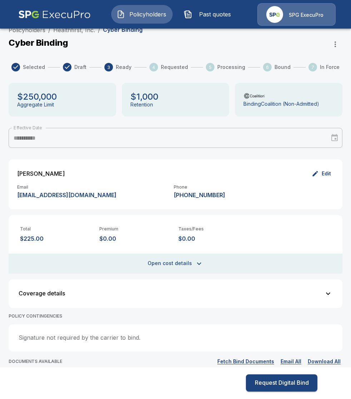
scroll to position [266, 0]
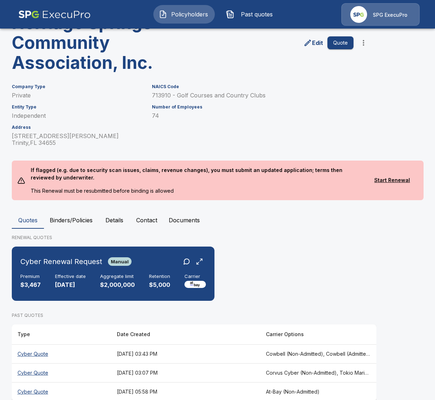
scroll to position [74, 0]
